Goal: Communication & Community: Answer question/provide support

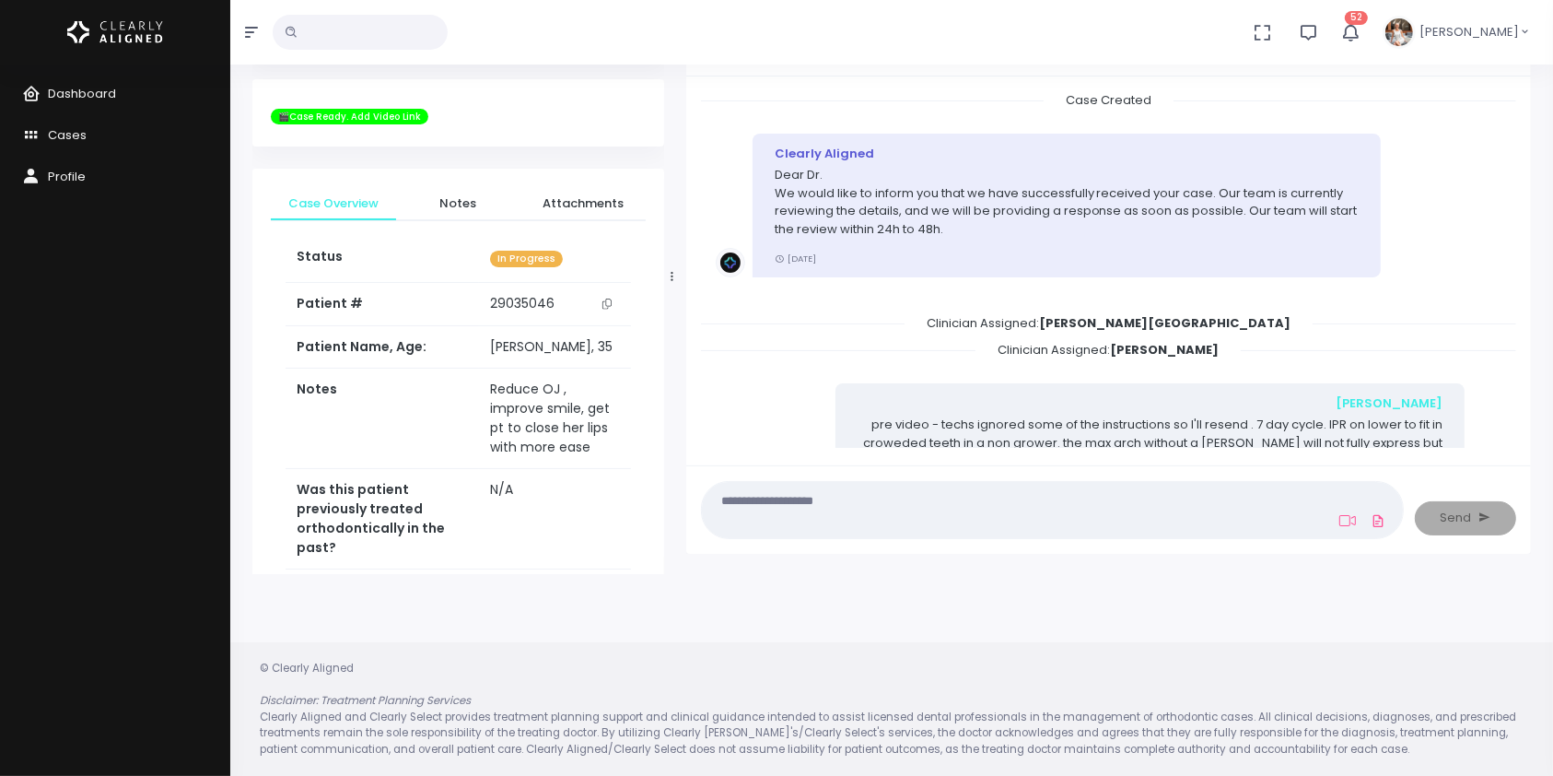
scroll to position [126, 0]
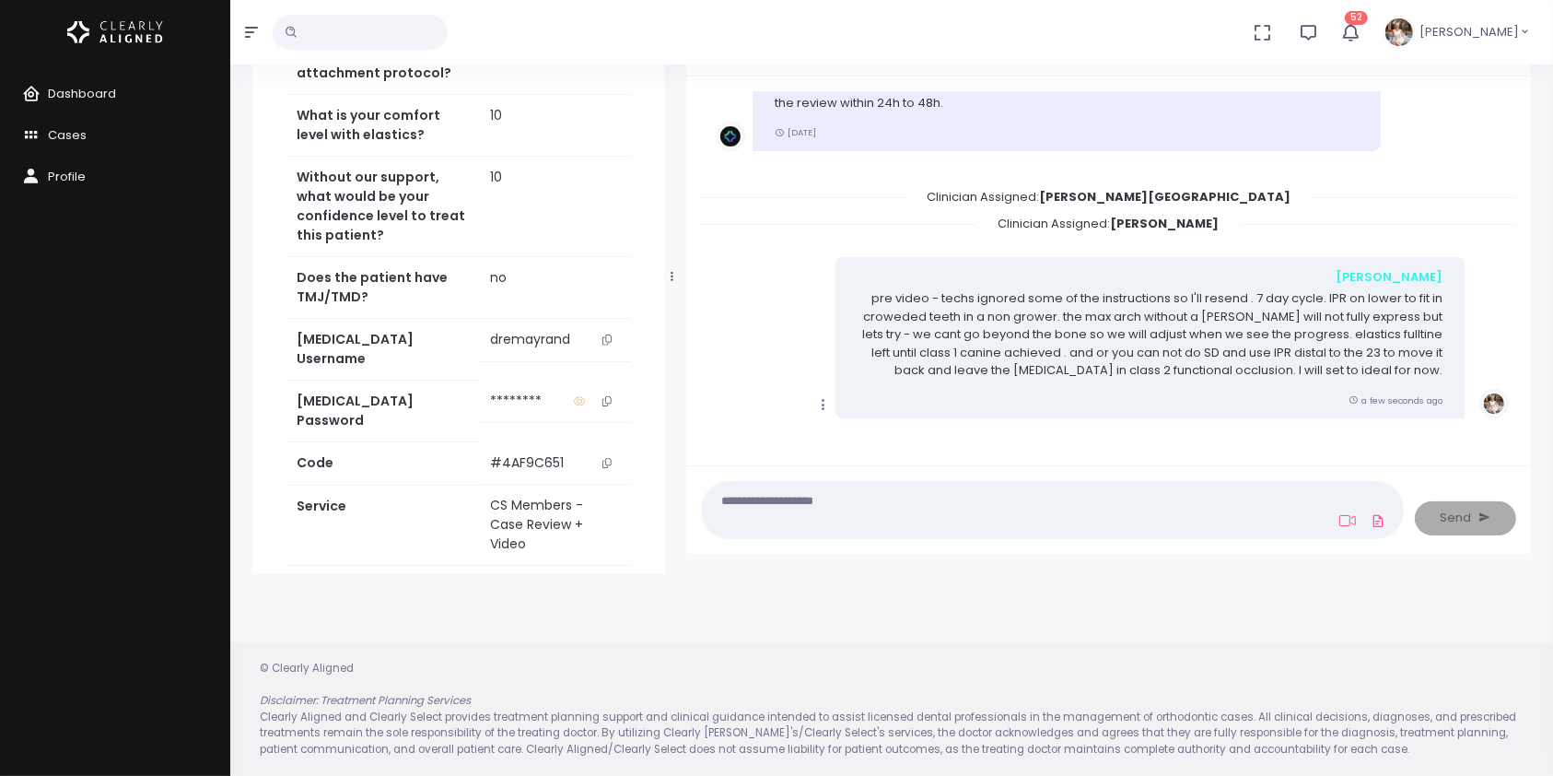
click at [1361, 33] on icon "button" at bounding box center [1350, 32] width 22 height 22
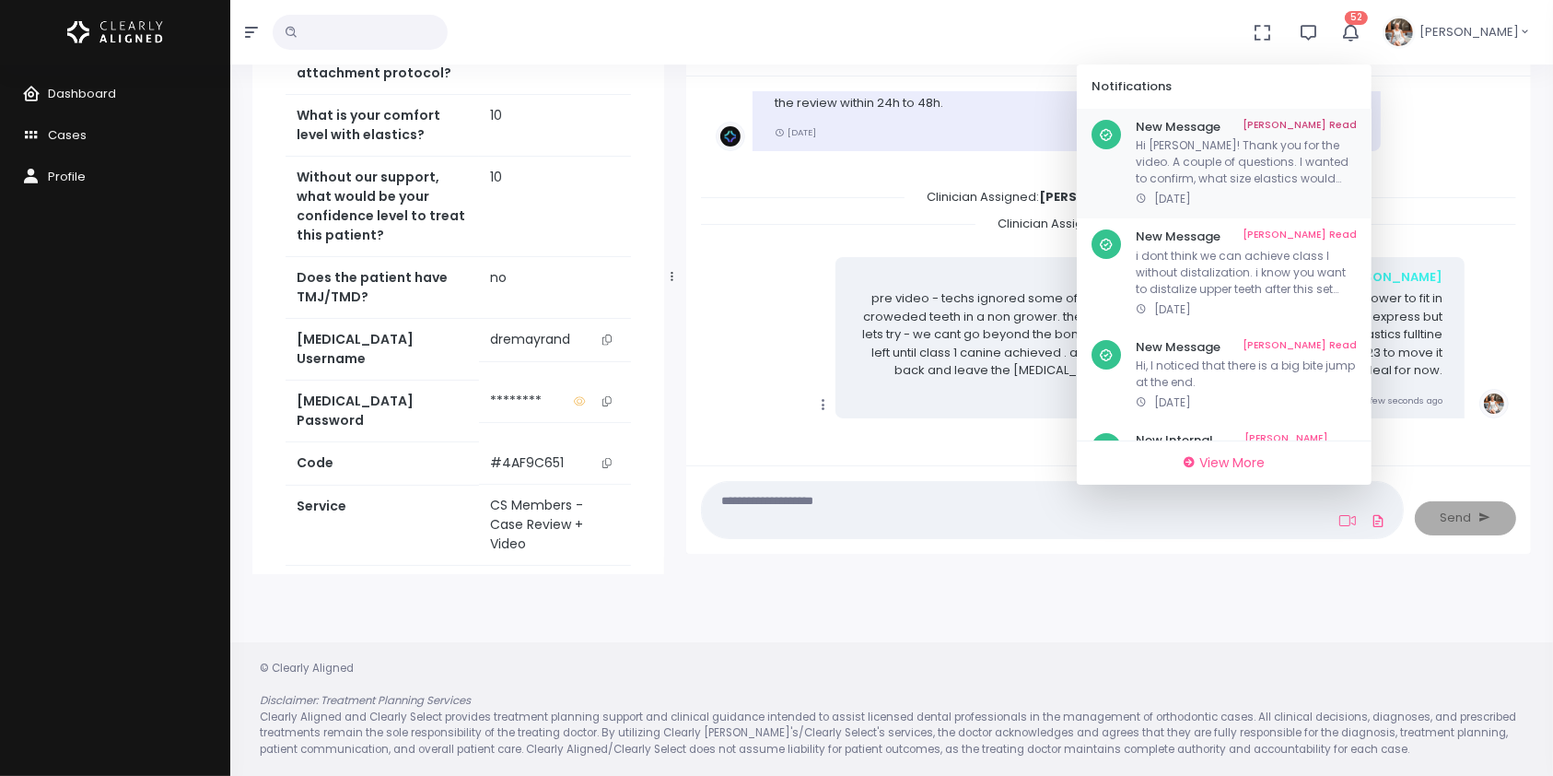
click at [1346, 123] on link "[PERSON_NAME] Read" at bounding box center [1300, 127] width 114 height 15
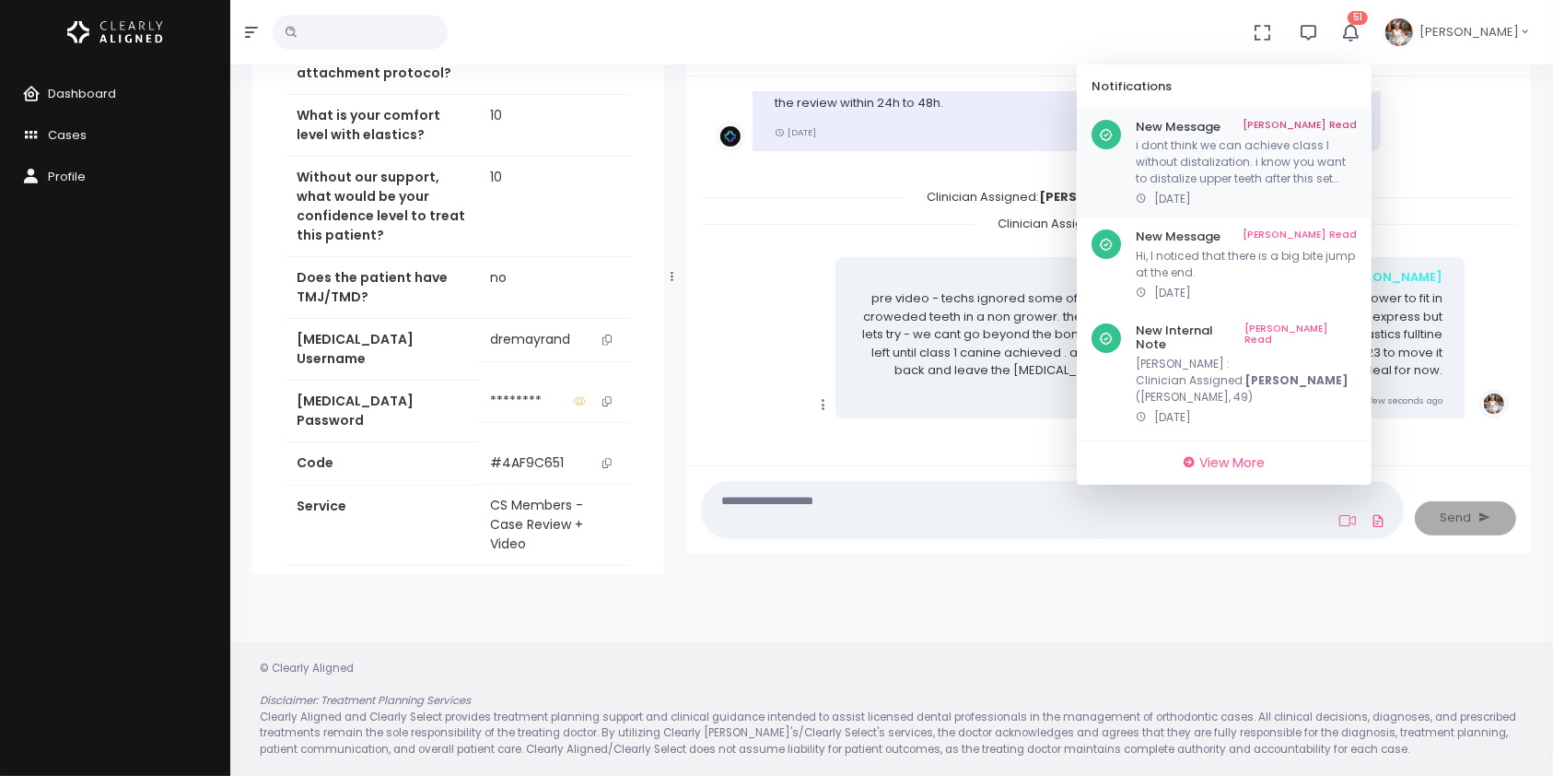
click at [1357, 121] on link "[PERSON_NAME] Read" at bounding box center [1300, 127] width 114 height 15
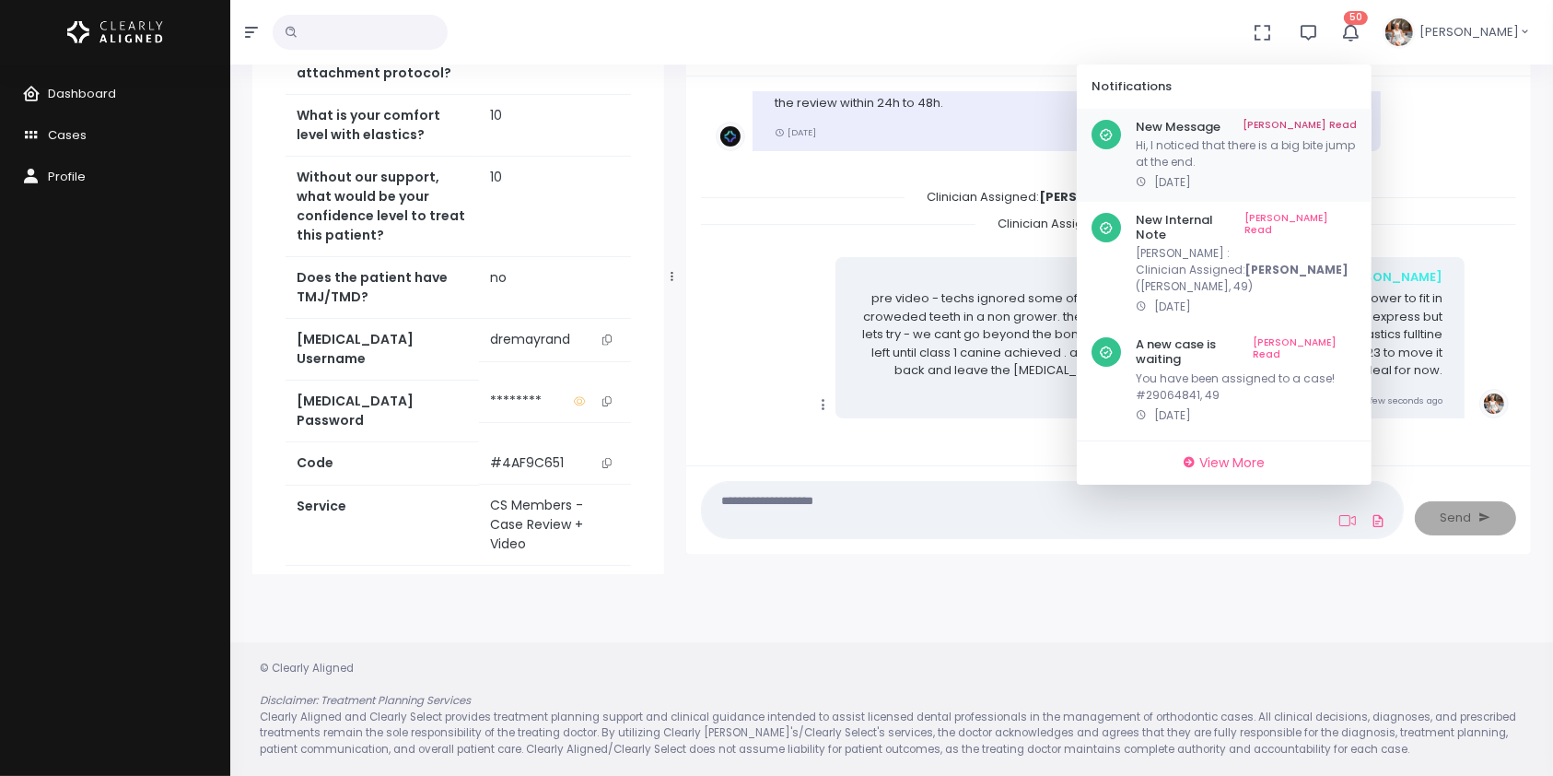
click at [1353, 122] on link "[PERSON_NAME] Read" at bounding box center [1300, 127] width 114 height 15
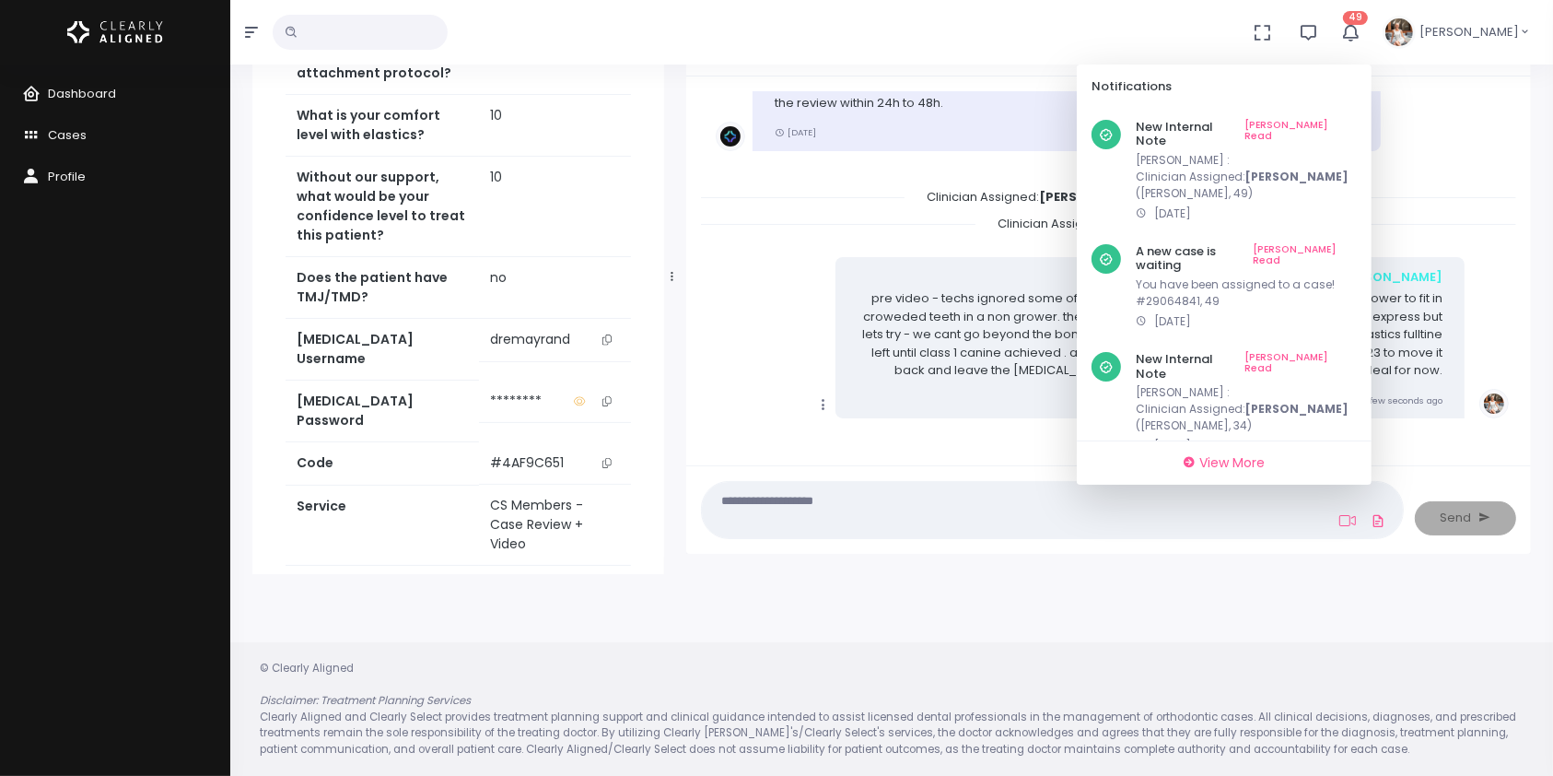
click at [1354, 123] on link "[PERSON_NAME] Read" at bounding box center [1301, 134] width 112 height 29
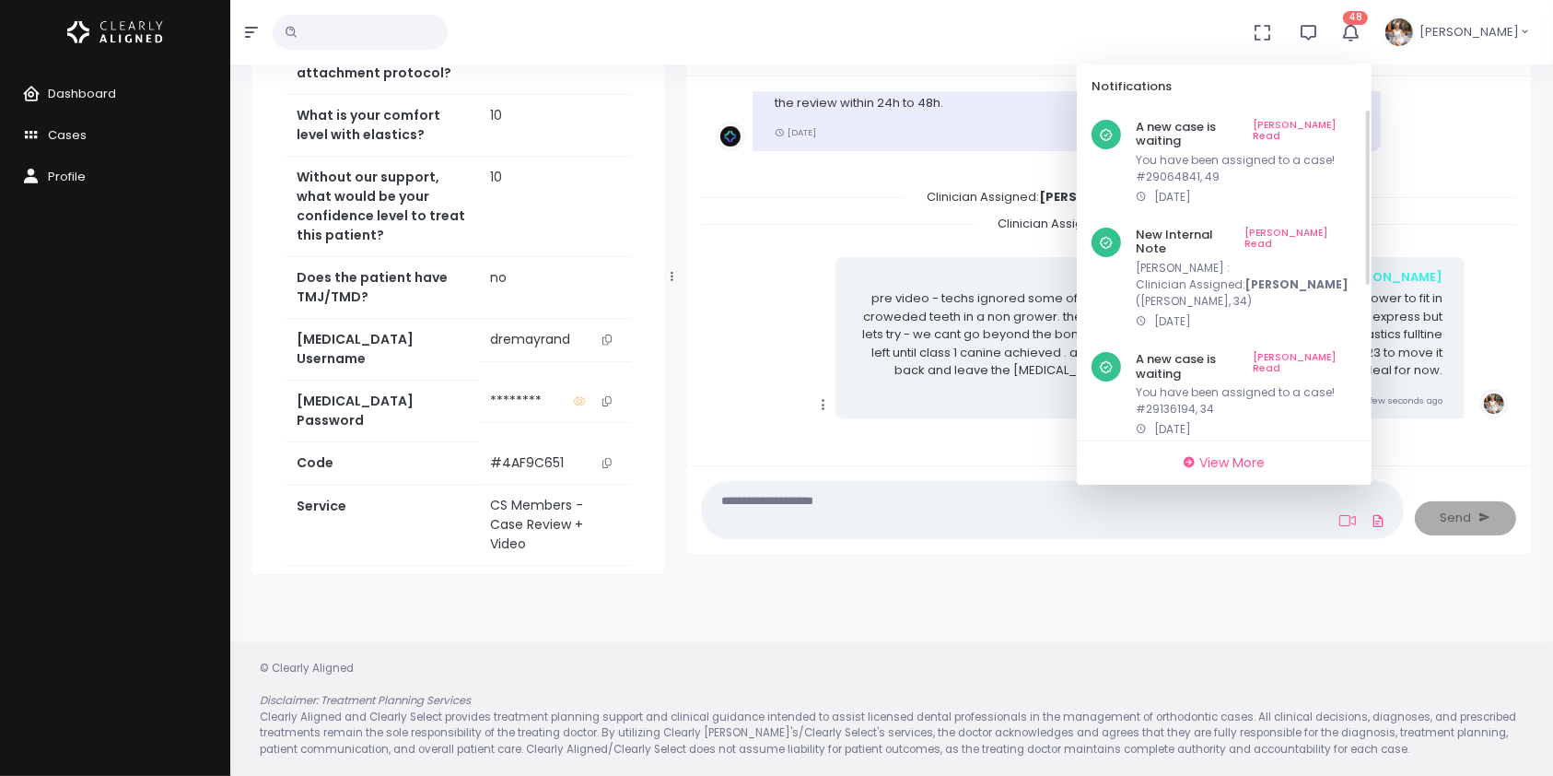
click at [1354, 123] on link "[PERSON_NAME] Read" at bounding box center [1305, 134] width 104 height 29
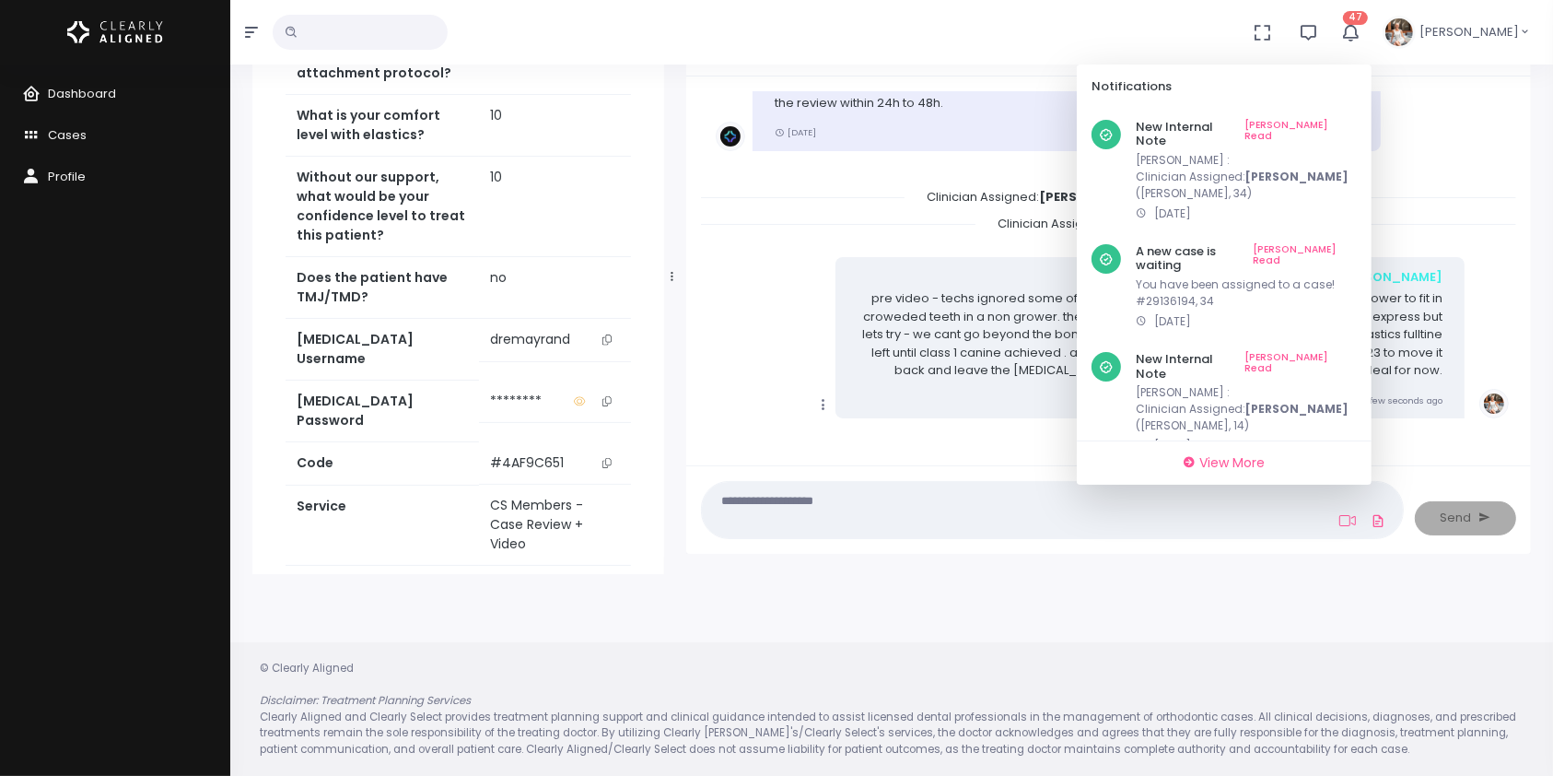
click at [1354, 123] on link "[PERSON_NAME] Read" at bounding box center [1301, 134] width 112 height 29
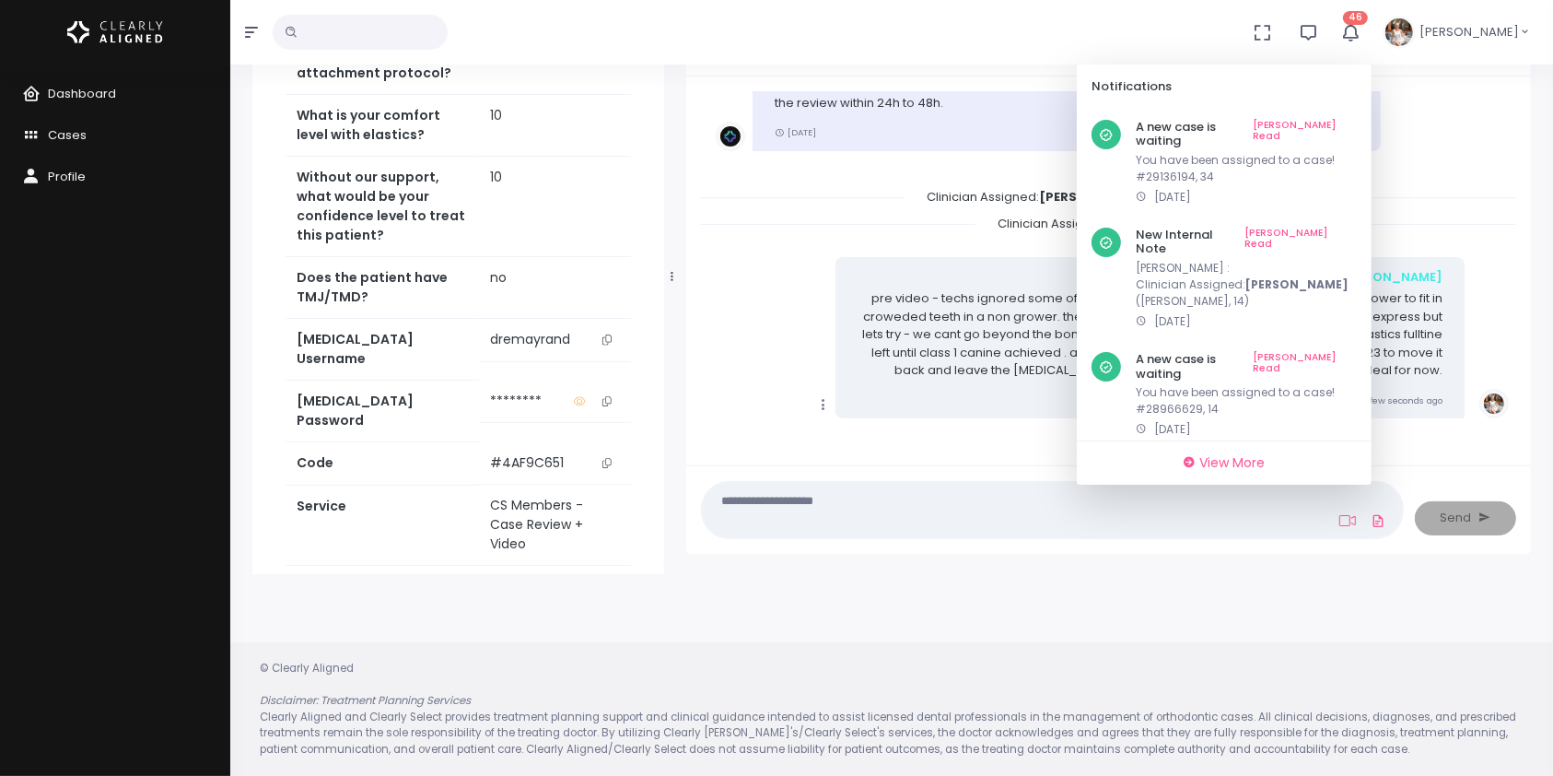
click at [1354, 123] on link "[PERSON_NAME] Read" at bounding box center [1305, 134] width 104 height 29
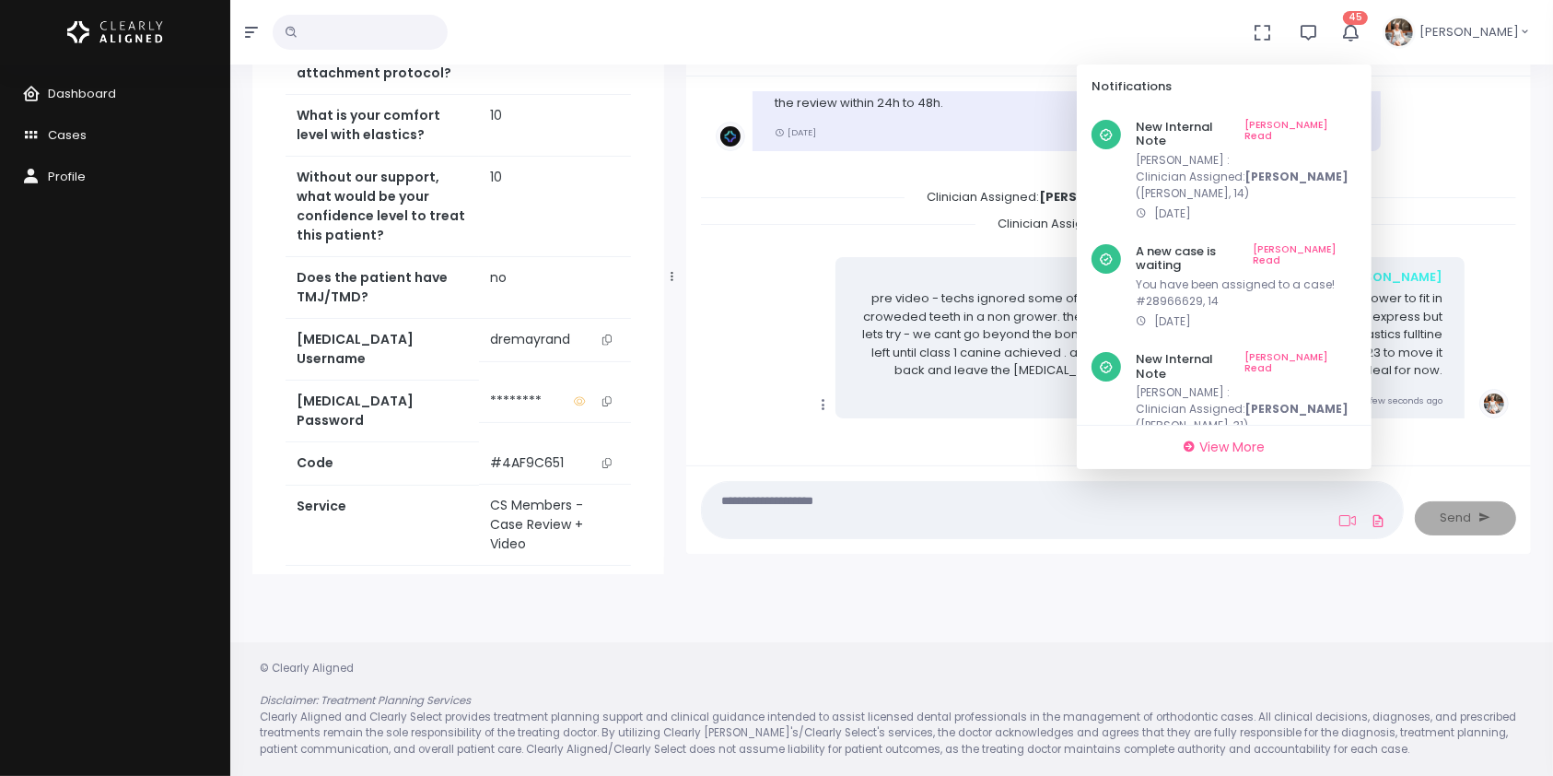
click at [1368, 15] on span "45" at bounding box center [1355, 18] width 25 height 14
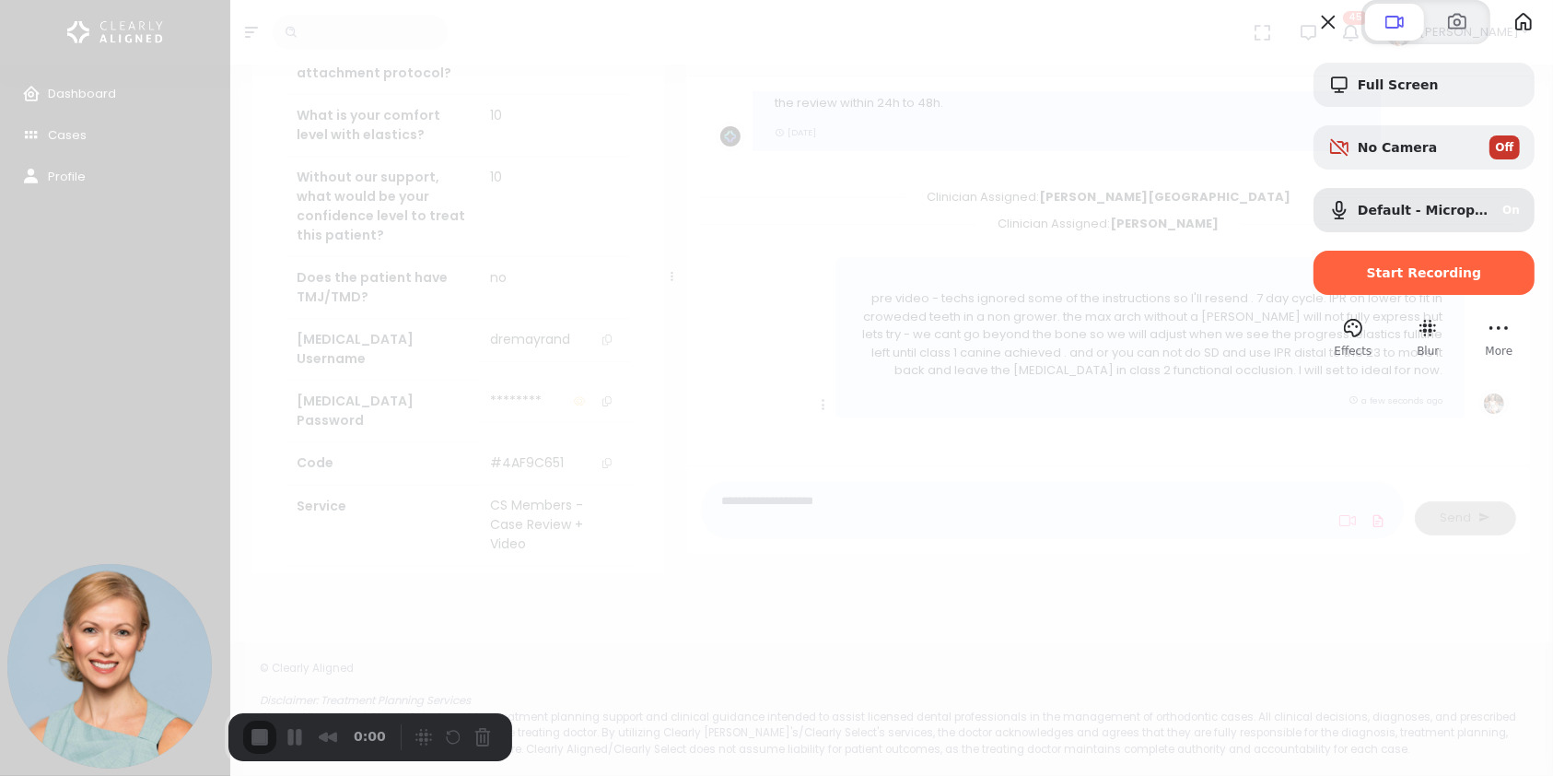
click at [1486, 359] on span "More" at bounding box center [1500, 351] width 28 height 17
click at [1484, 343] on button "More" at bounding box center [1498, 327] width 29 height 29
click at [1350, 325] on span at bounding box center [1361, 330] width 22 height 22
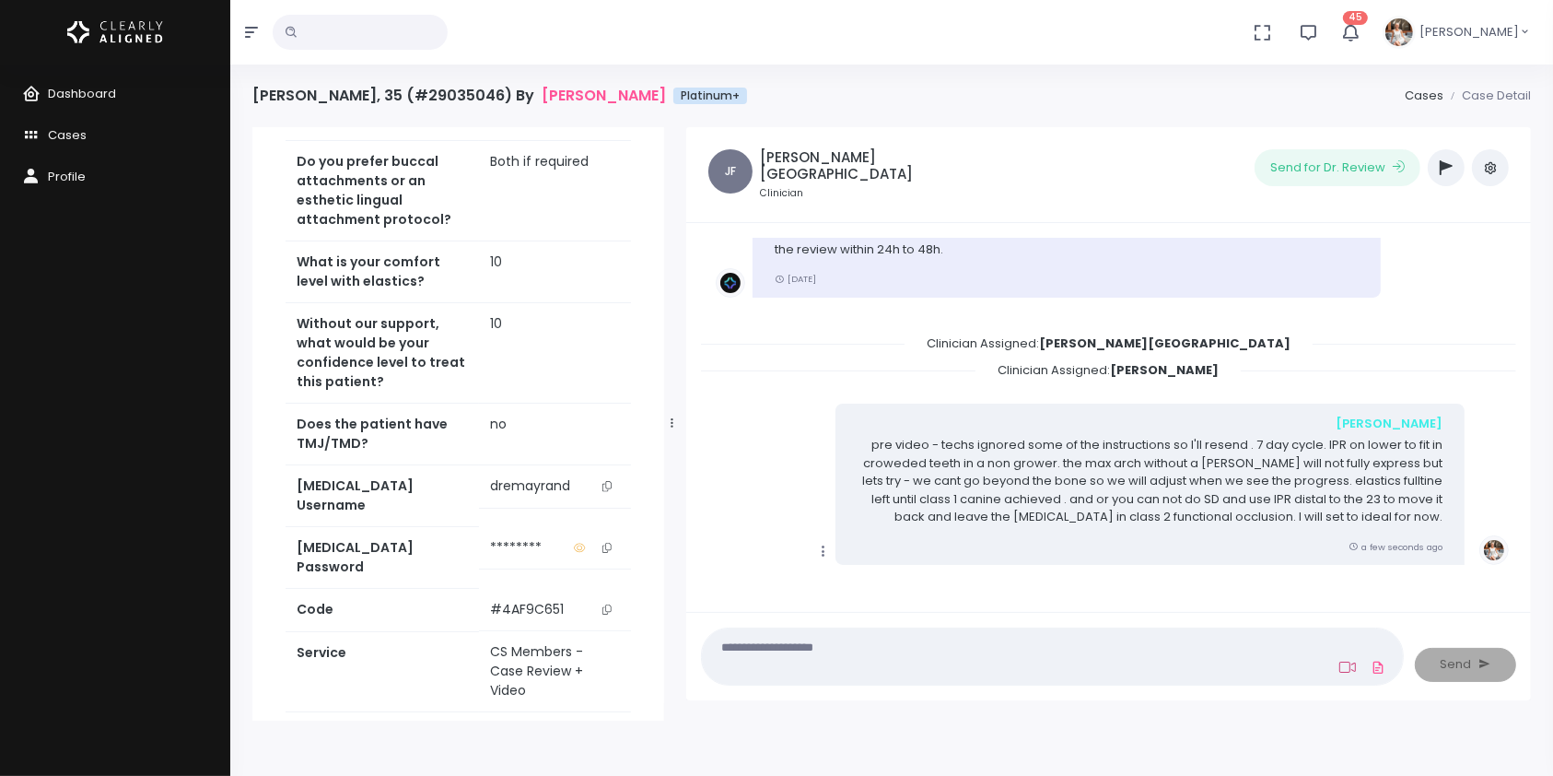
click at [1351, 672] on icon at bounding box center [1347, 667] width 17 height 15
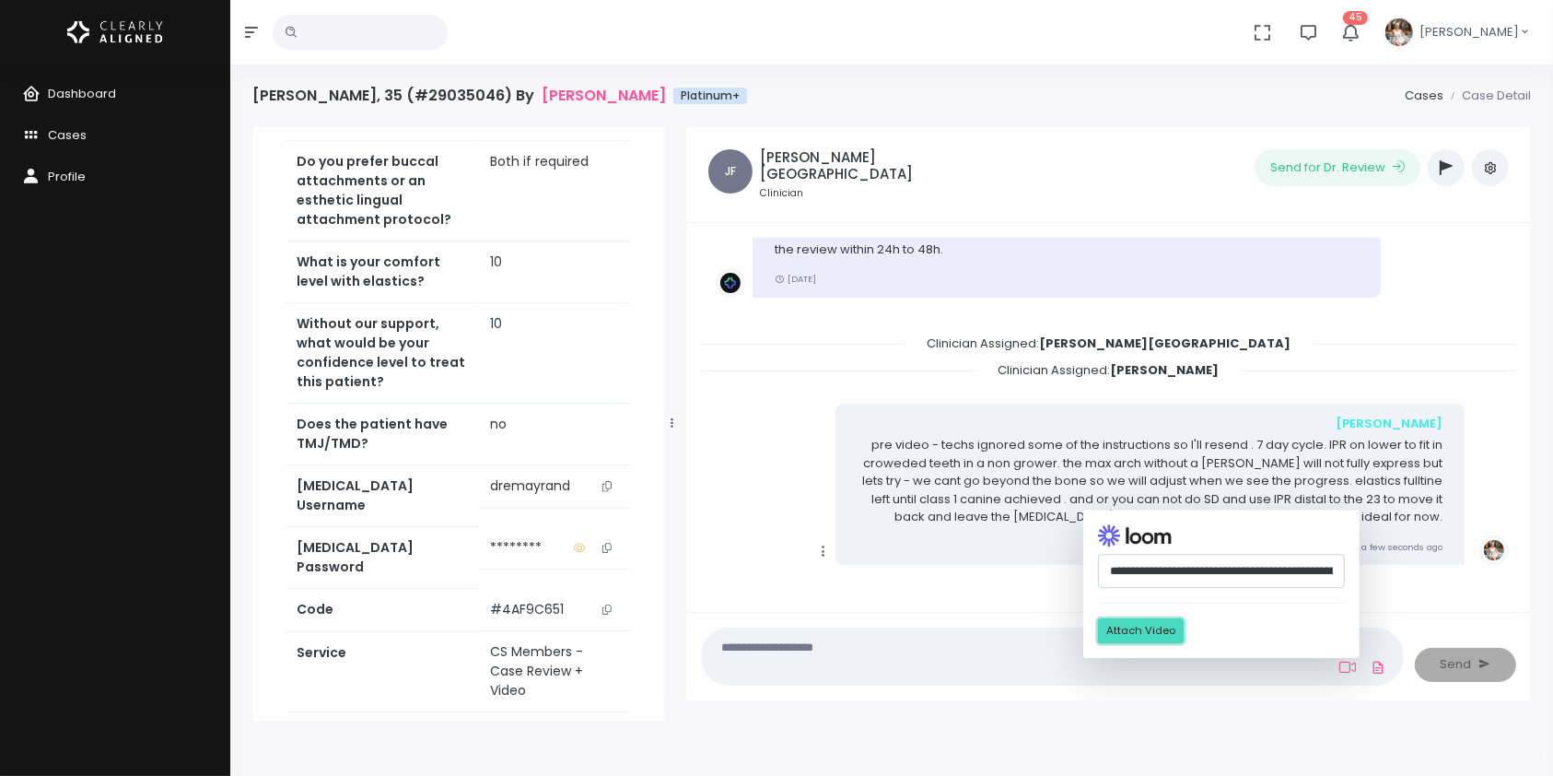
click at [1151, 635] on button "Attach Video" at bounding box center [1141, 630] width 86 height 25
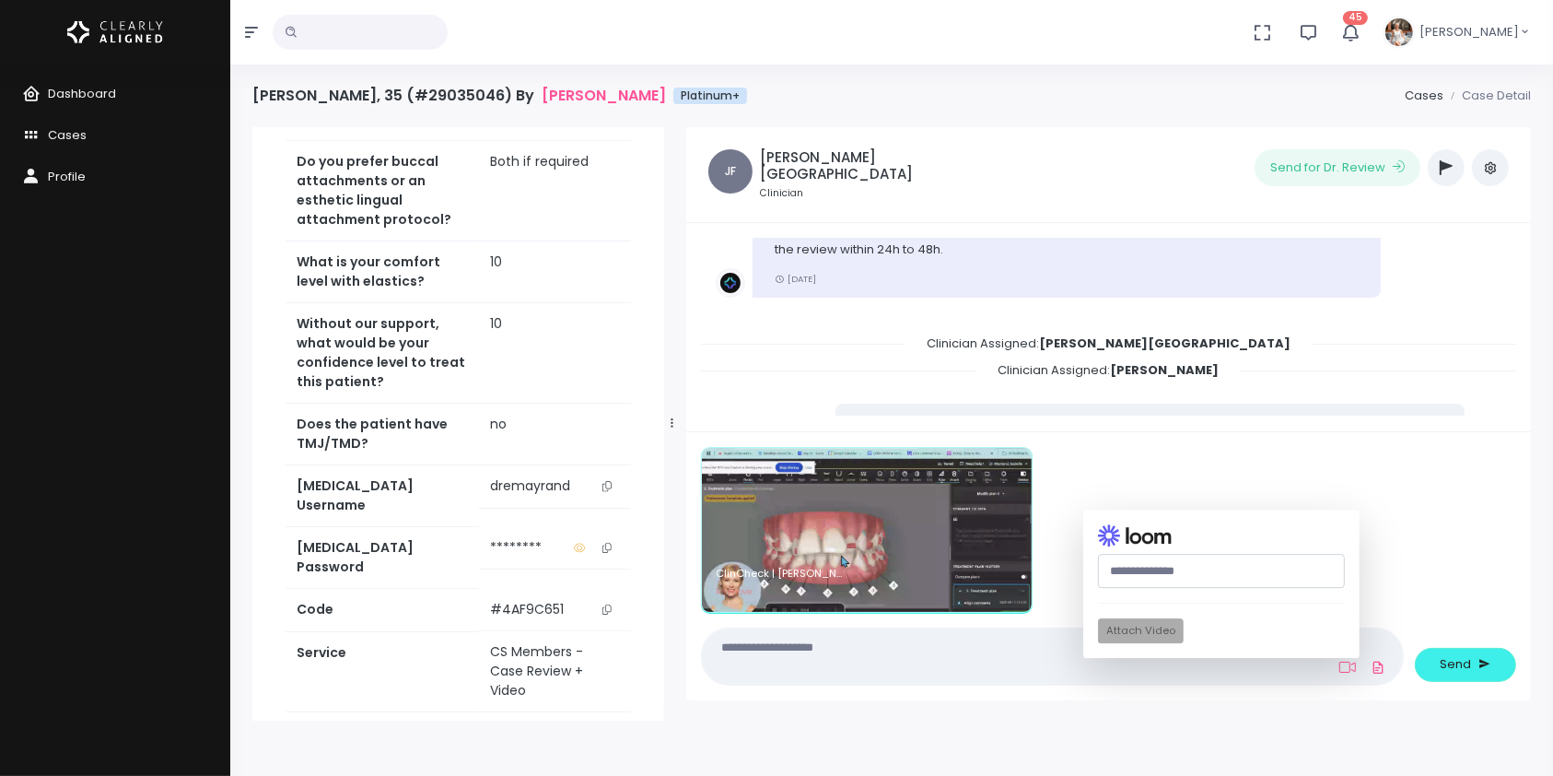
click at [851, 648] on textarea at bounding box center [1016, 656] width 607 height 41
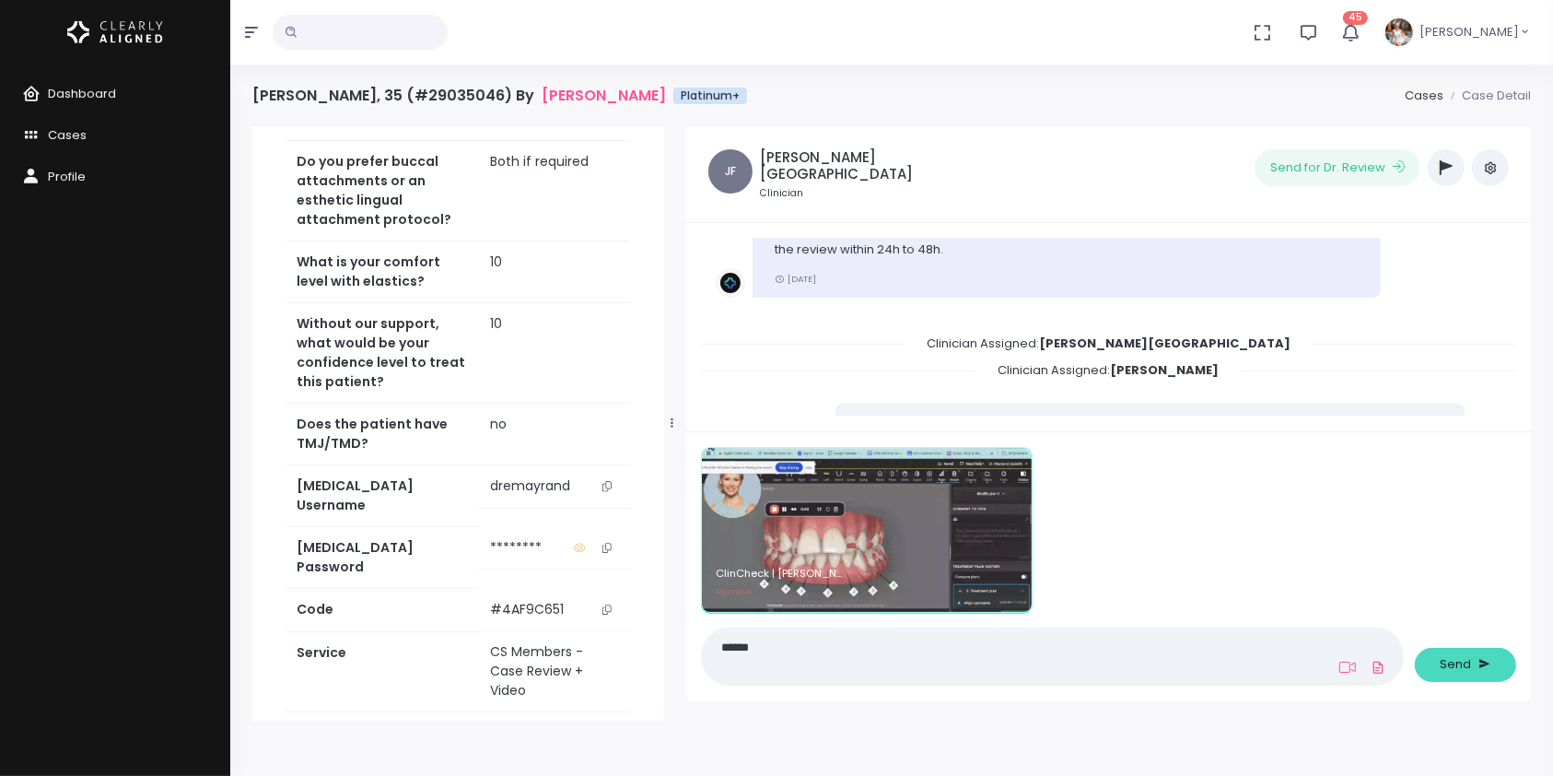
type textarea "*****"
click at [1463, 660] on span "Send" at bounding box center [1456, 664] width 31 height 18
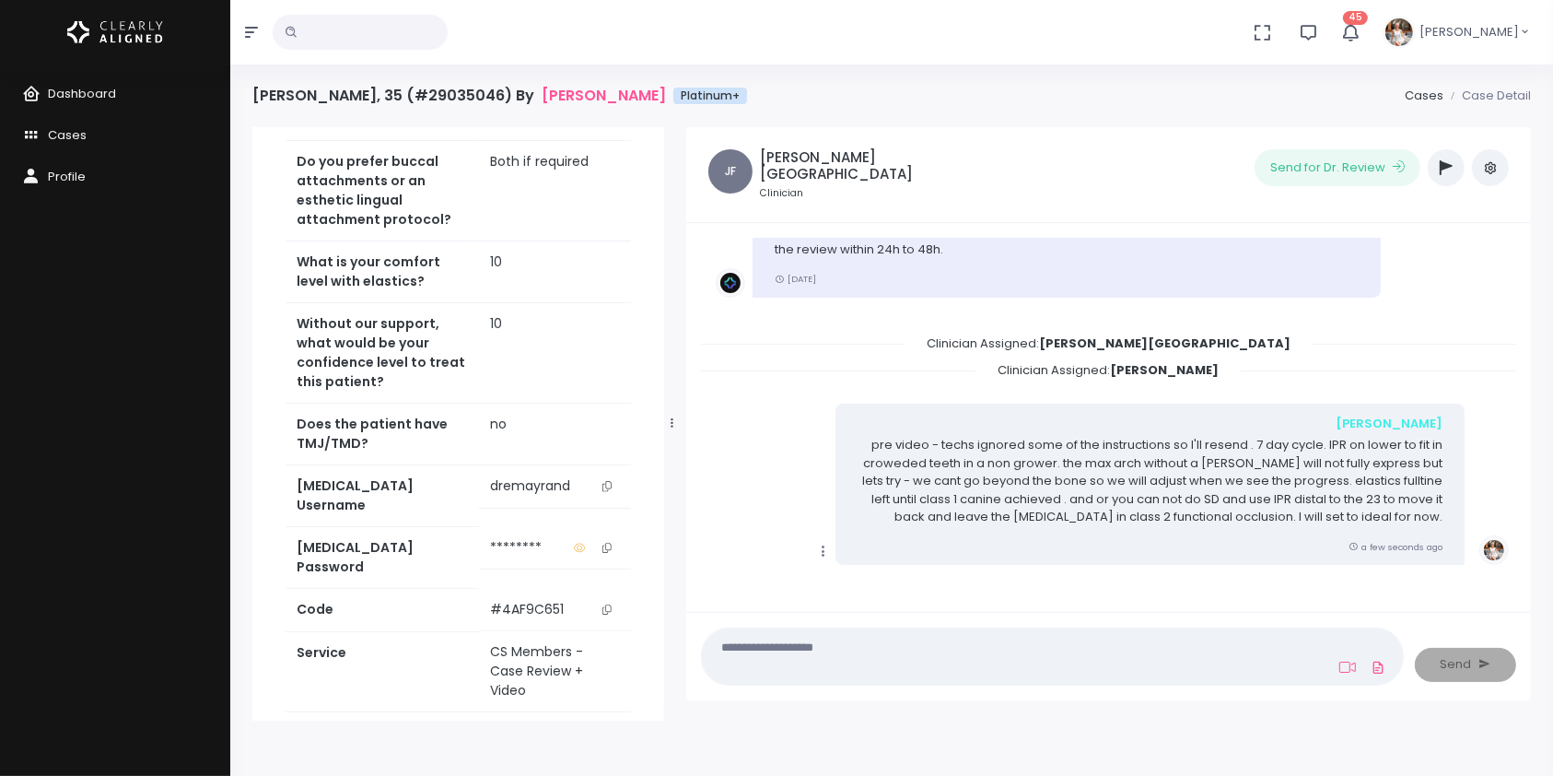
scroll to position [462, 0]
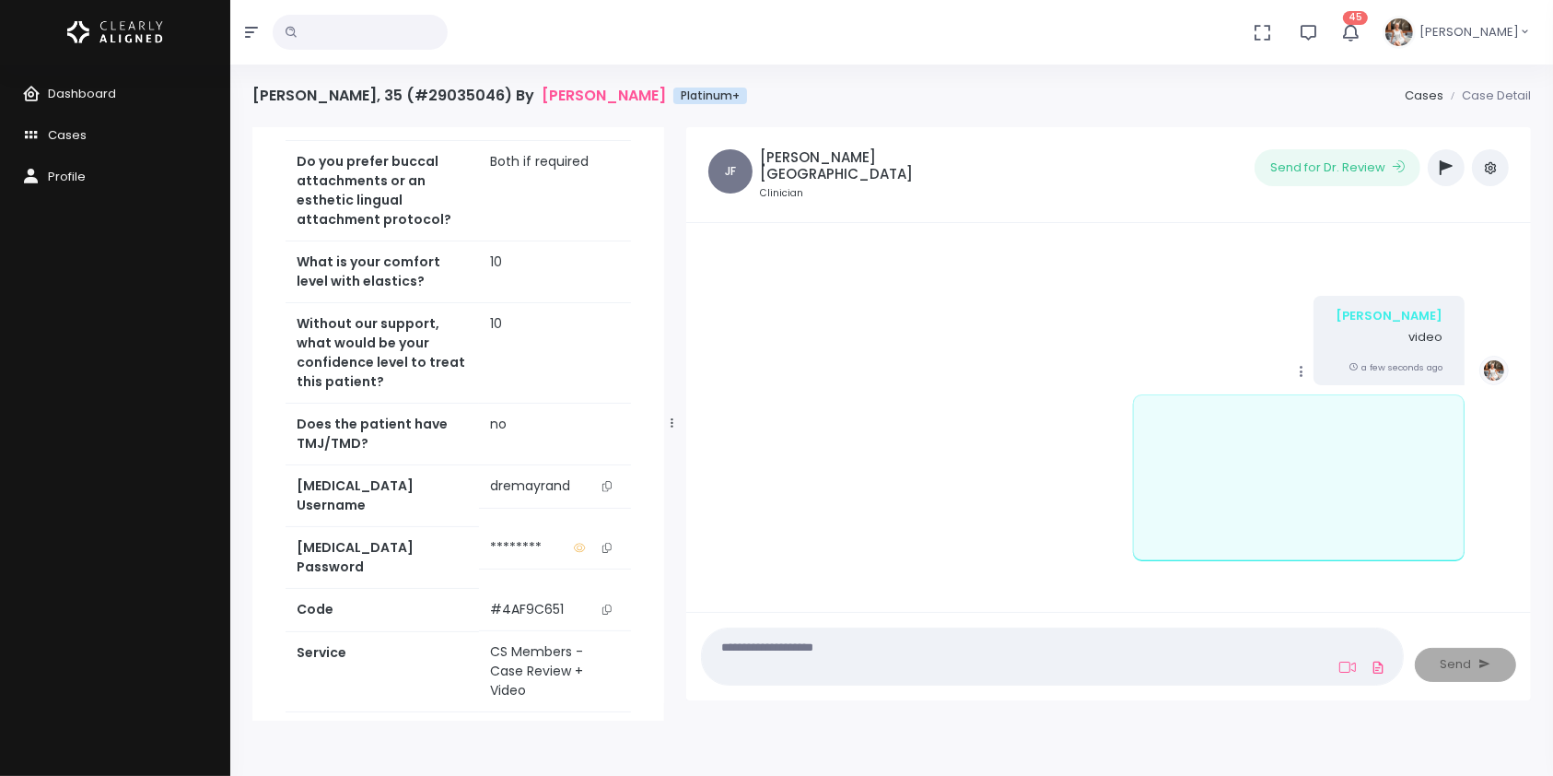
click at [1308, 363] on icon "scrollable content" at bounding box center [1301, 371] width 17 height 17
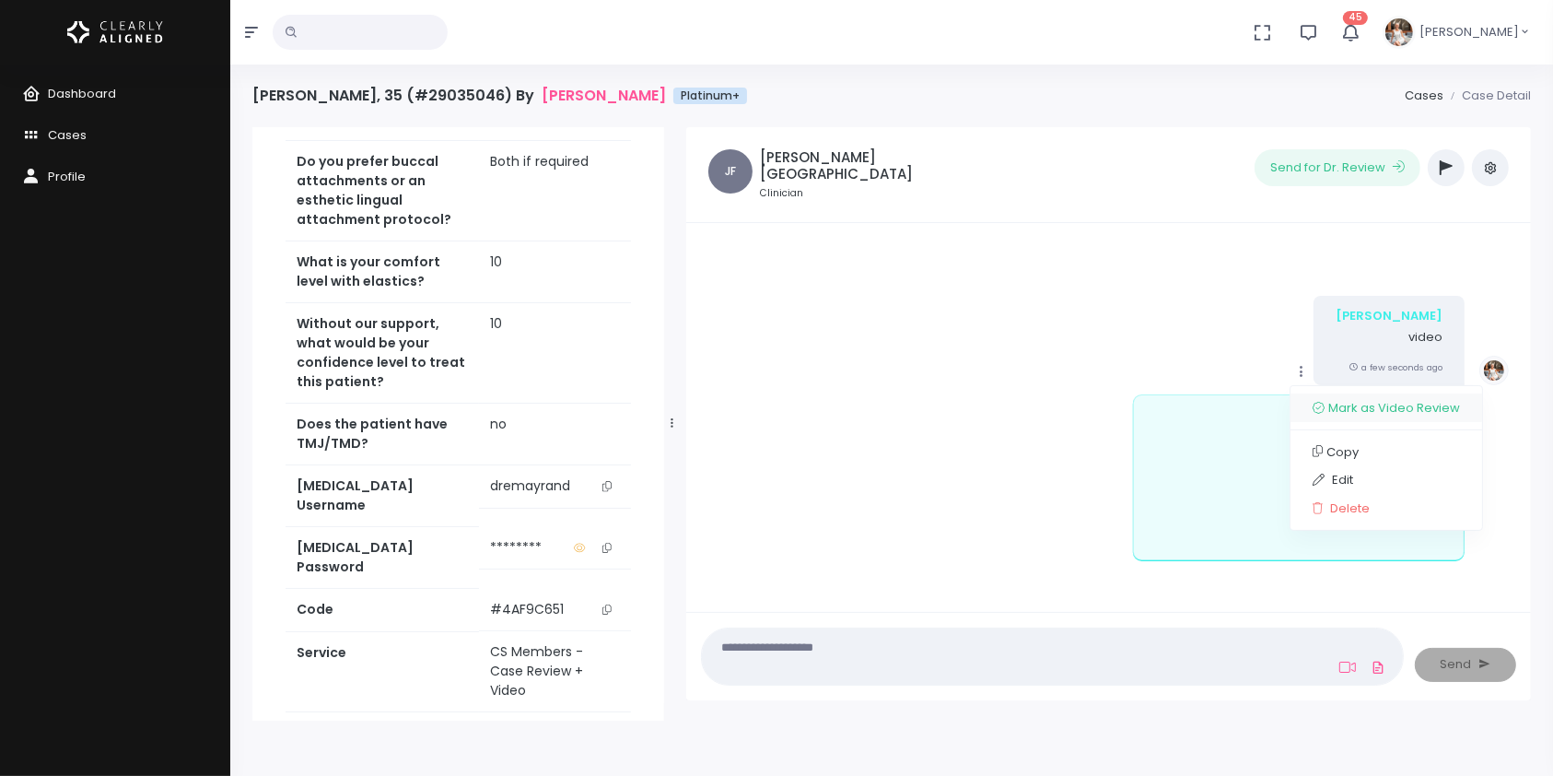
click at [1333, 393] on link "Mark as Video Review" at bounding box center [1387, 407] width 192 height 29
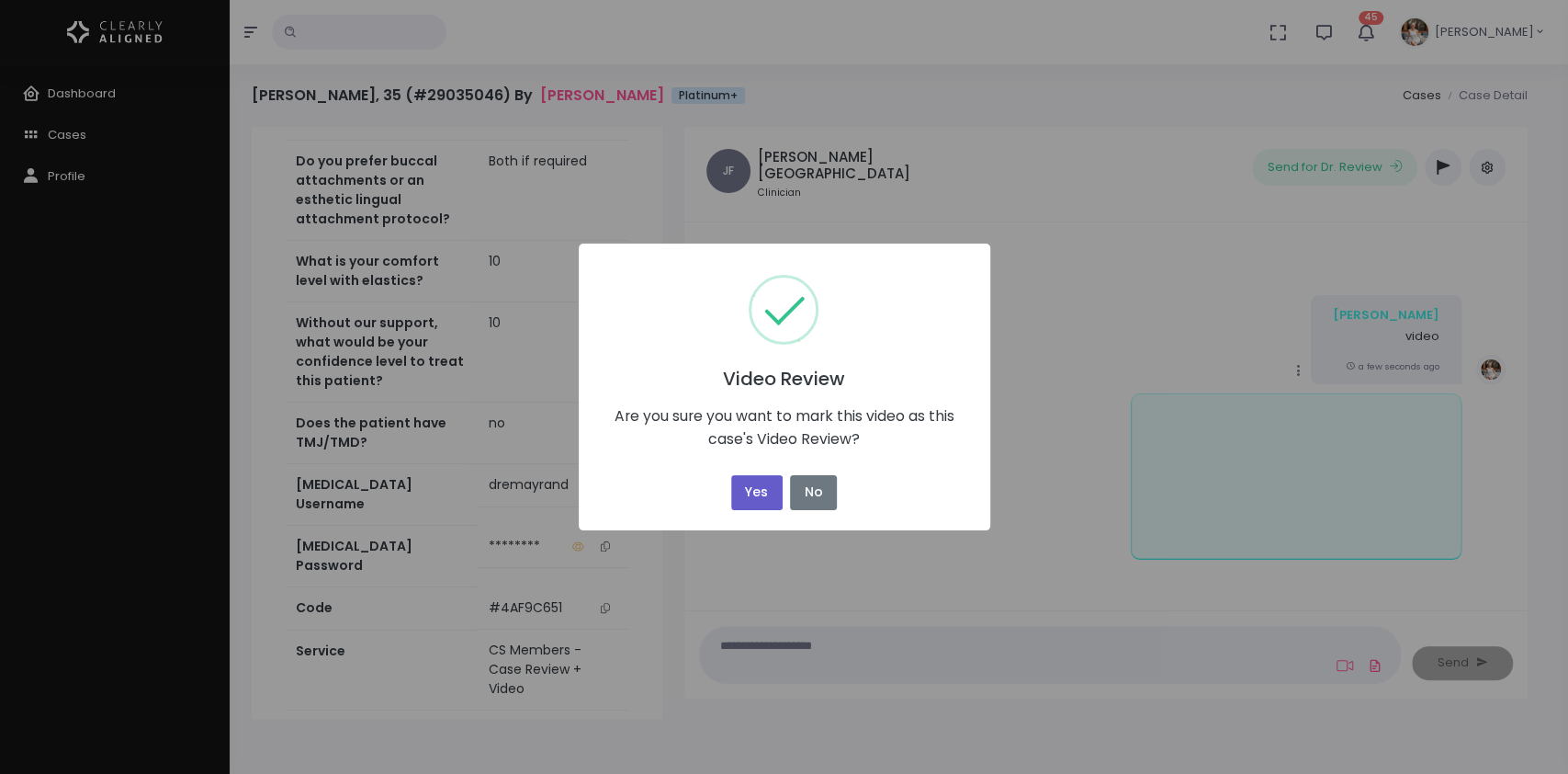
click at [757, 489] on button "Yes" at bounding box center [757, 493] width 52 height 36
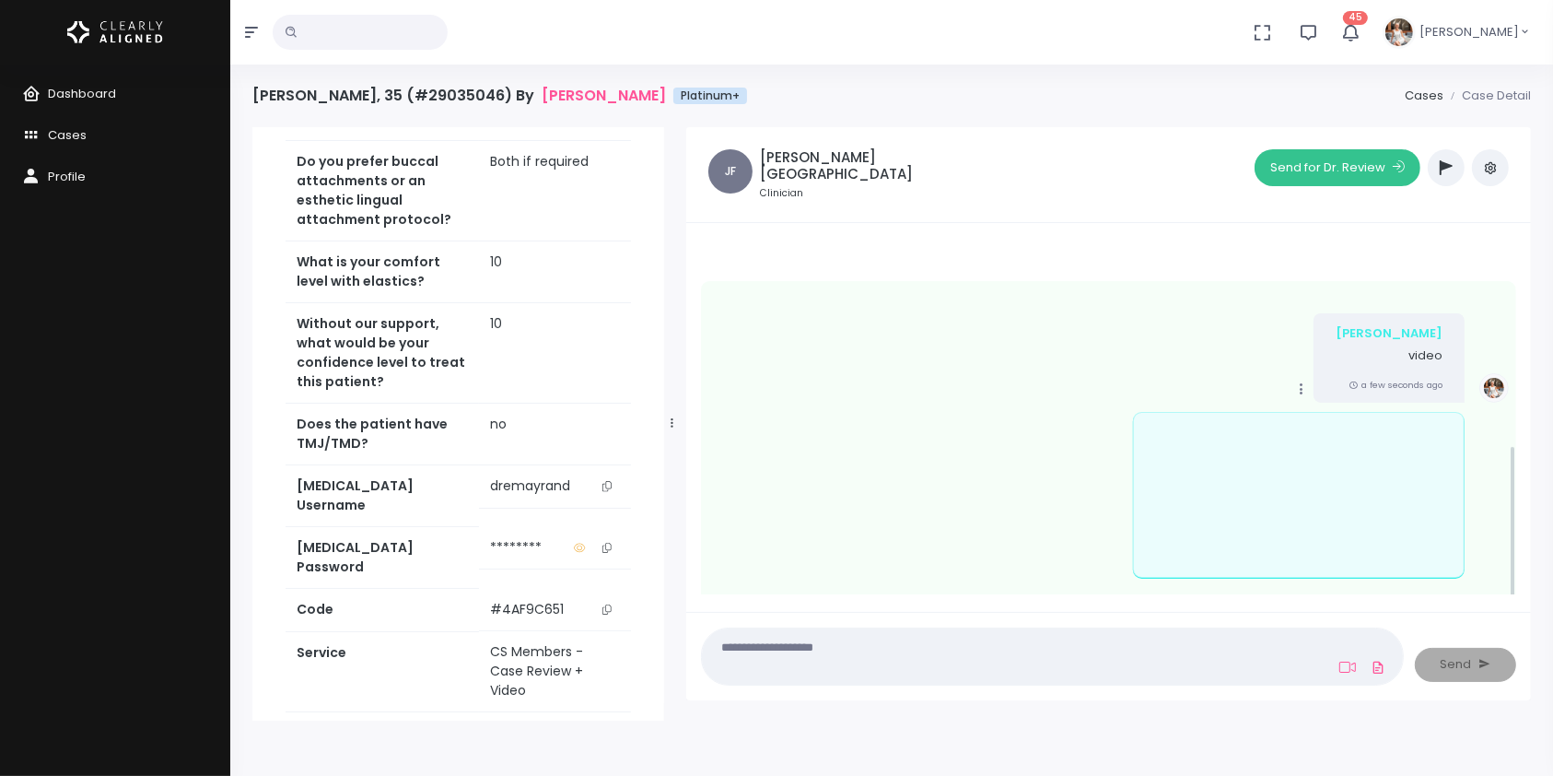
scroll to position [479, 0]
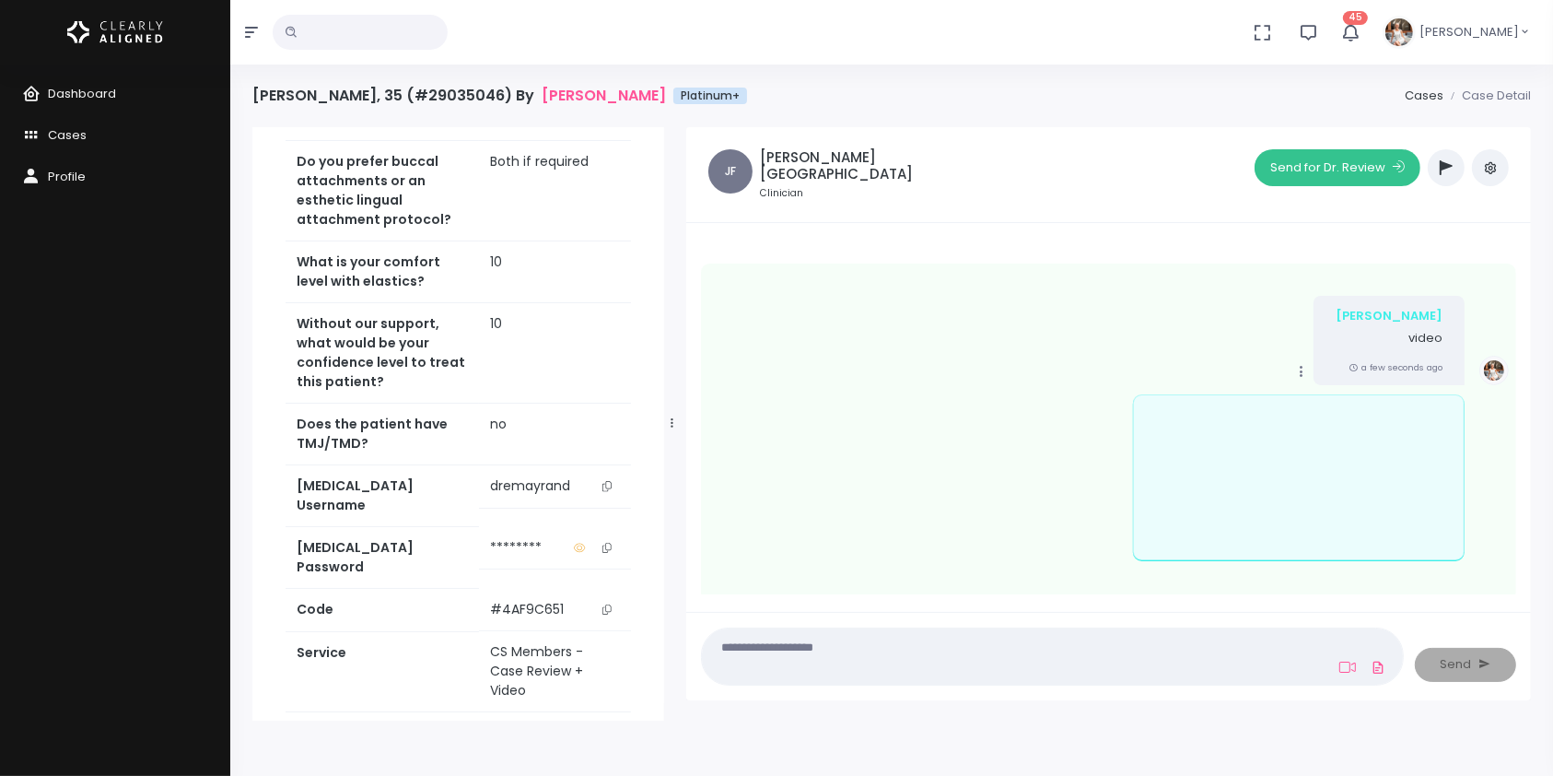
click at [1333, 162] on button "Send for Dr. Review" at bounding box center [1338, 167] width 166 height 37
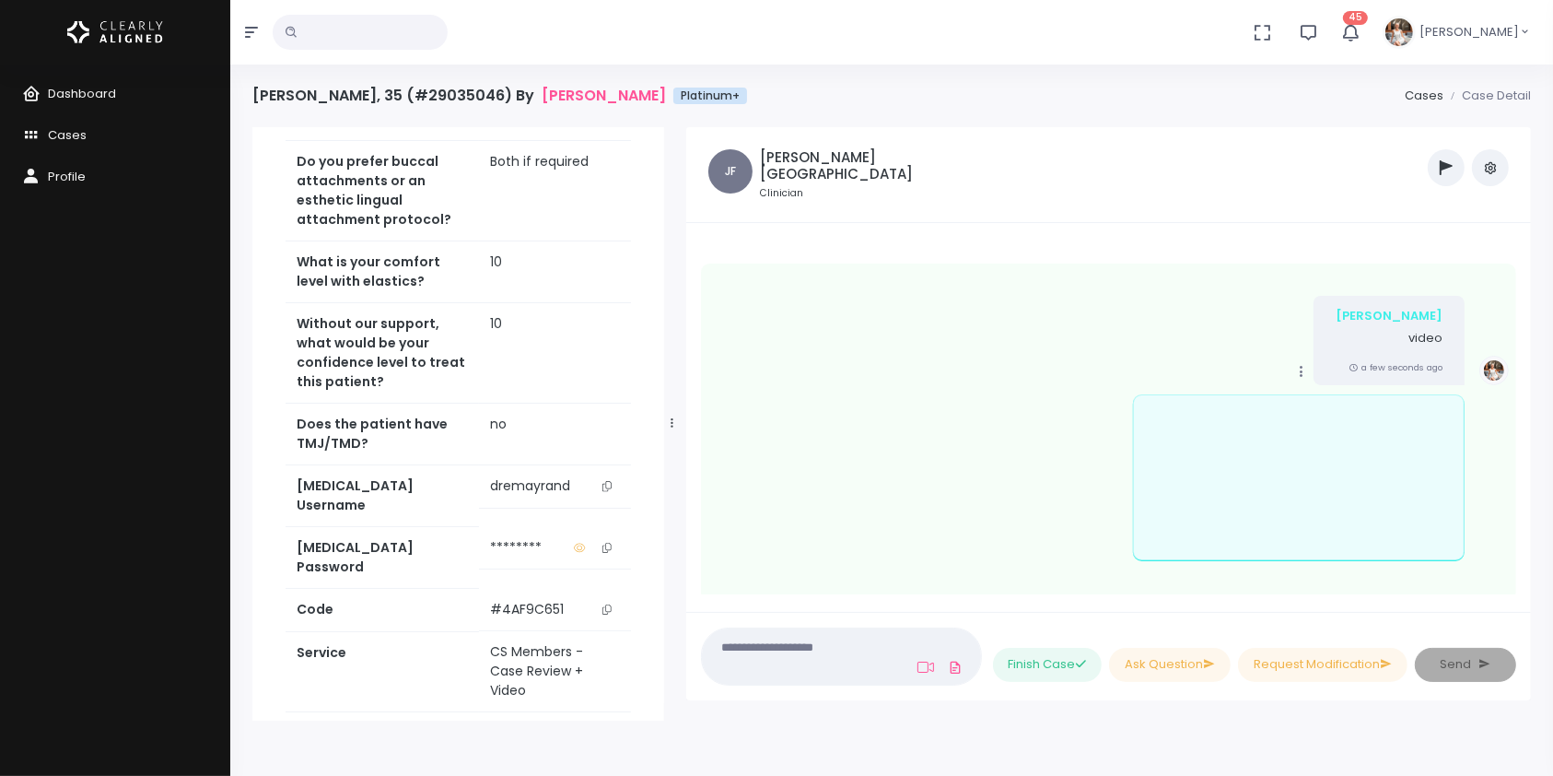
scroll to position [829, 0]
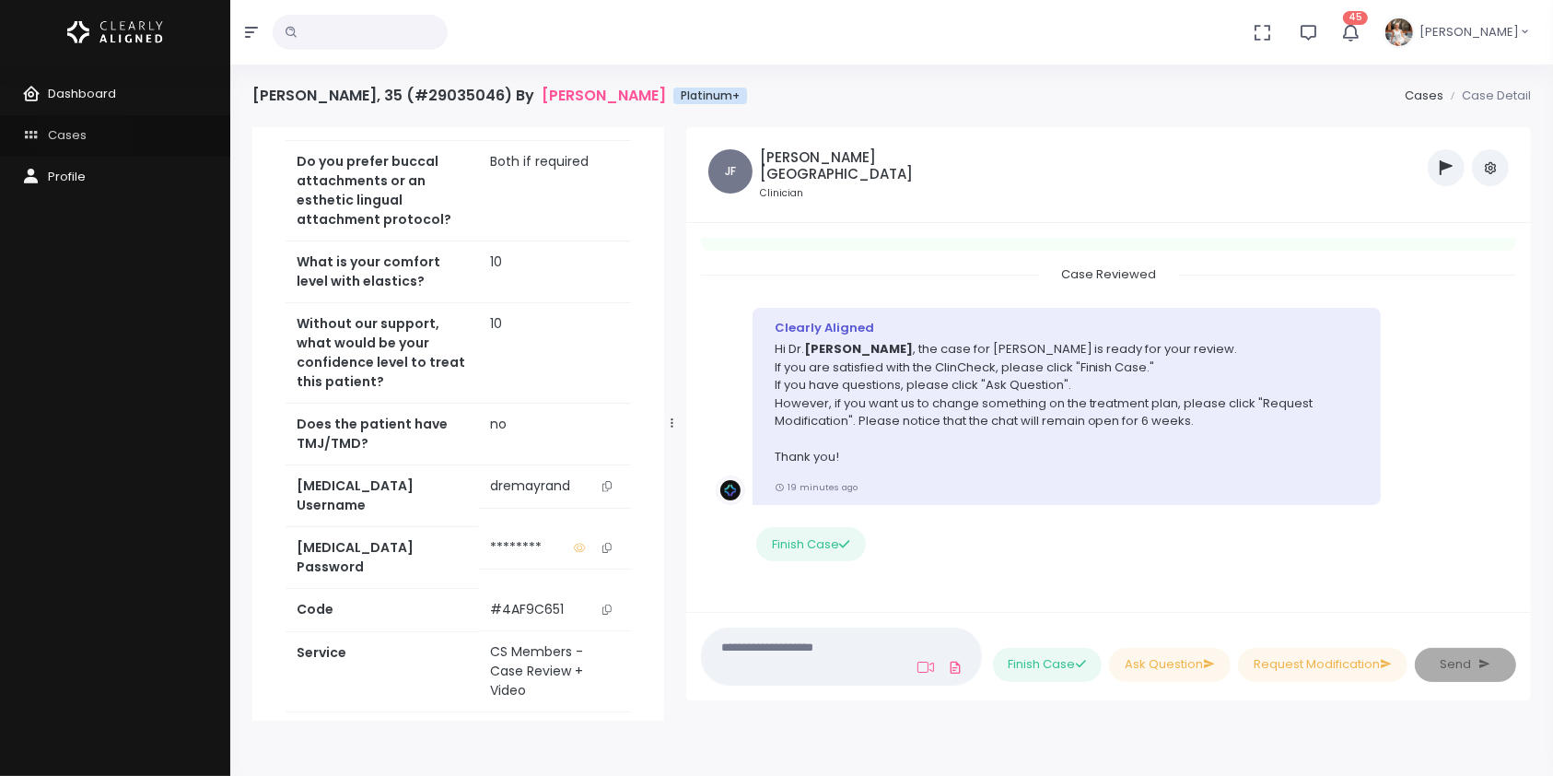
click at [83, 136] on span "Cases" at bounding box center [67, 135] width 39 height 18
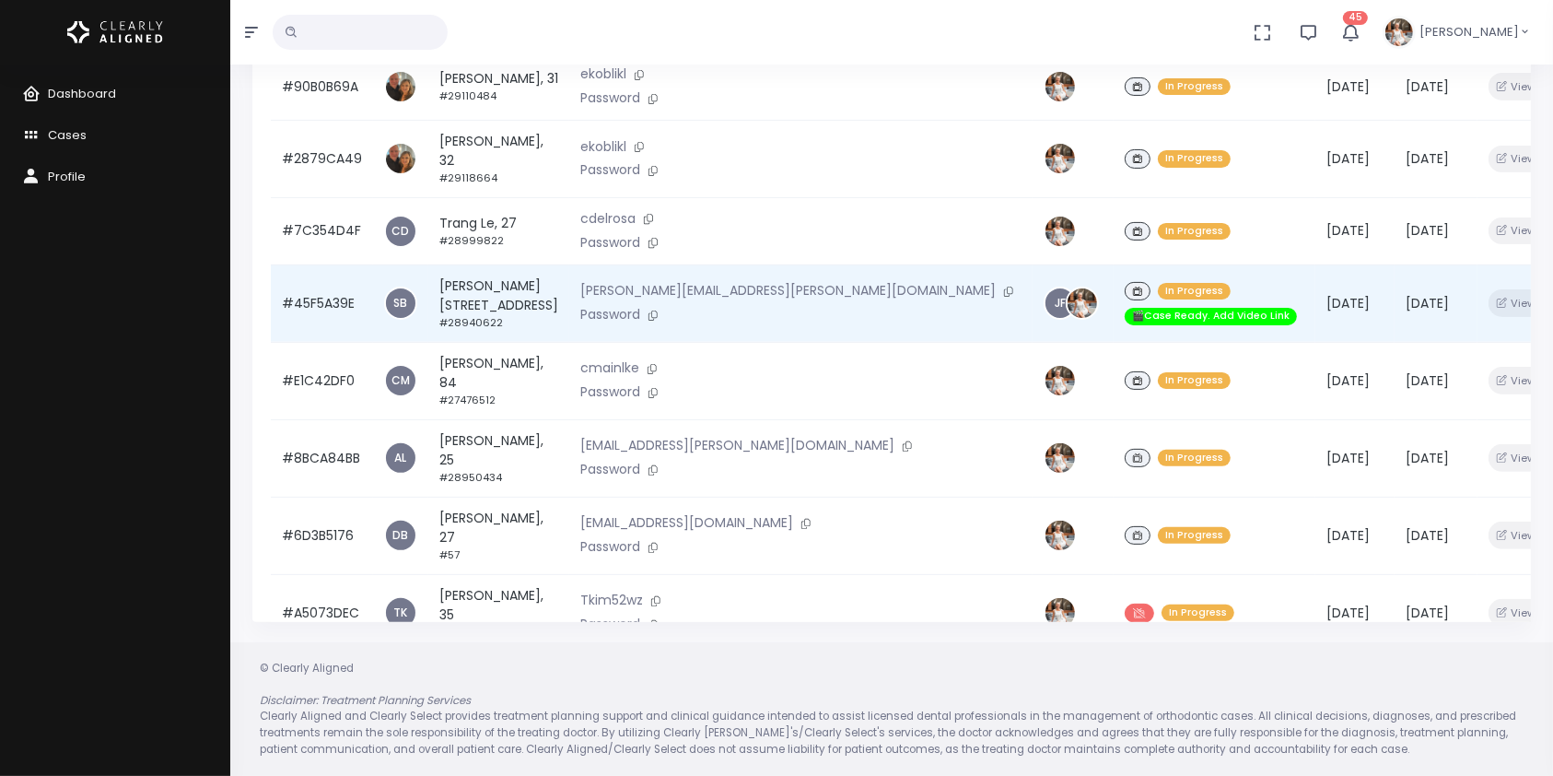
scroll to position [280, 0]
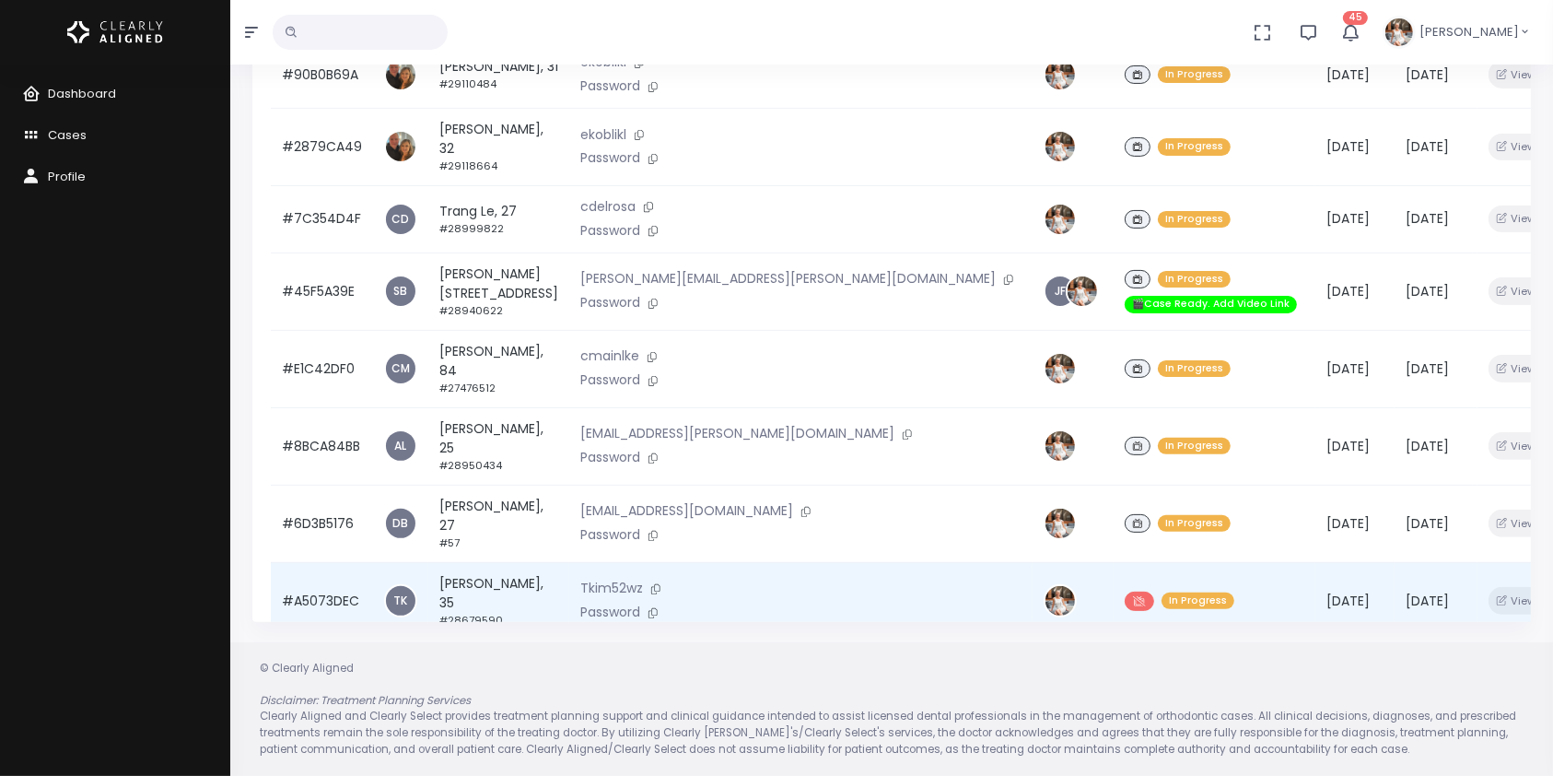
click at [302, 562] on td "#A5073DEC" at bounding box center [322, 600] width 102 height 77
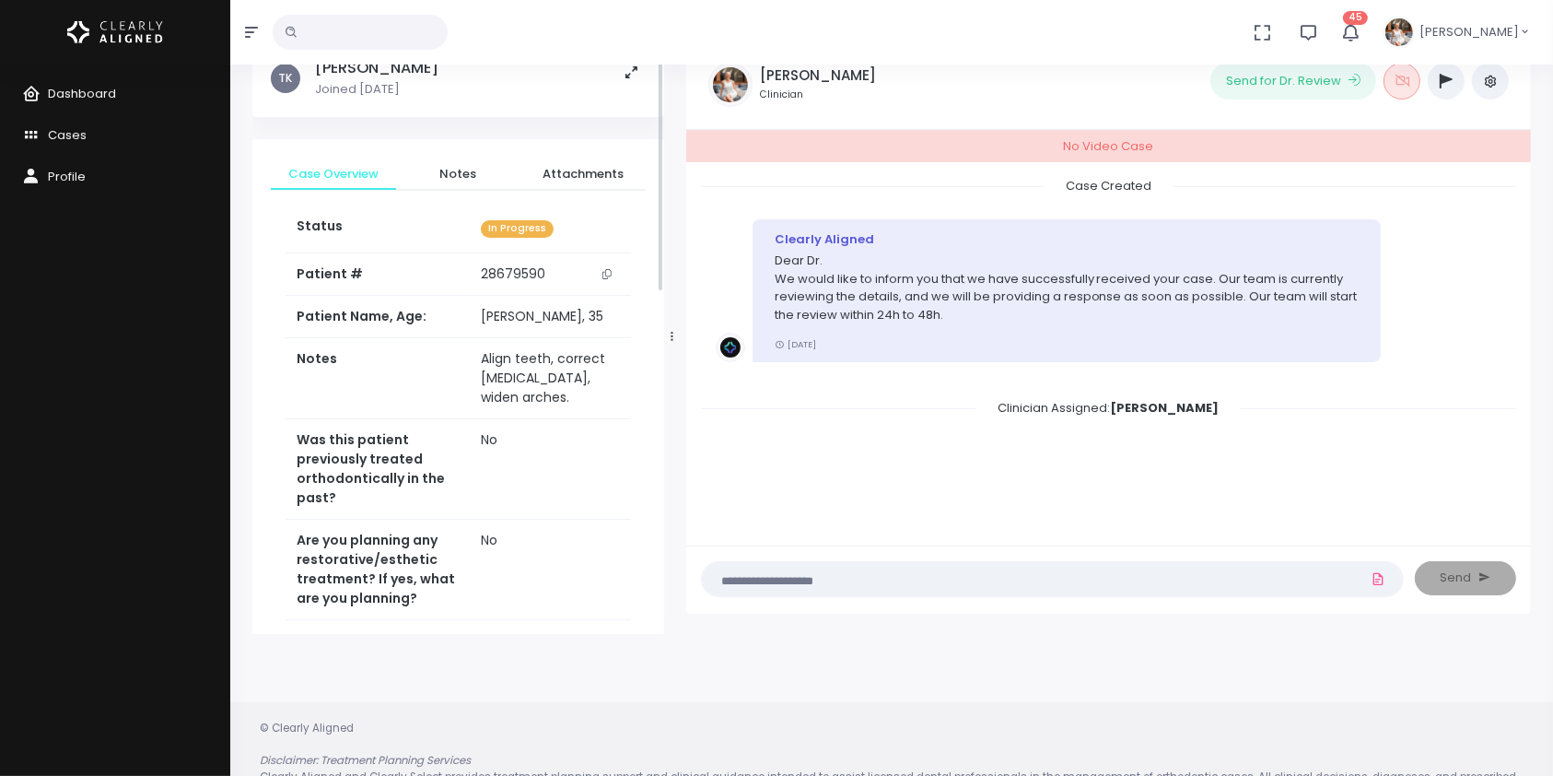
scroll to position [146, 0]
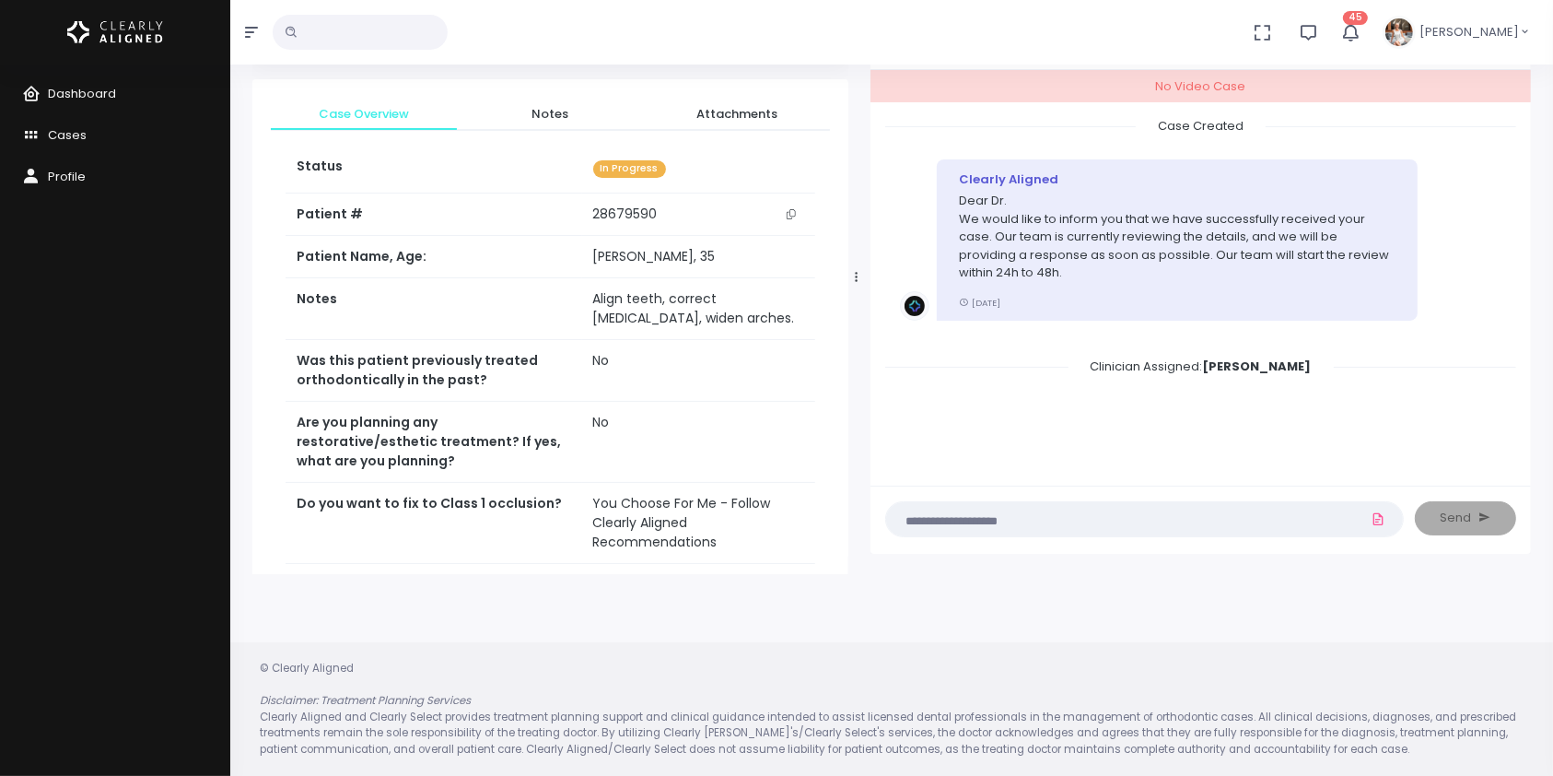
drag, startPoint x: 670, startPoint y: 276, endPoint x: 854, endPoint y: 291, distance: 184.8
click at [854, 291] on div at bounding box center [856, 276] width 9 height 581
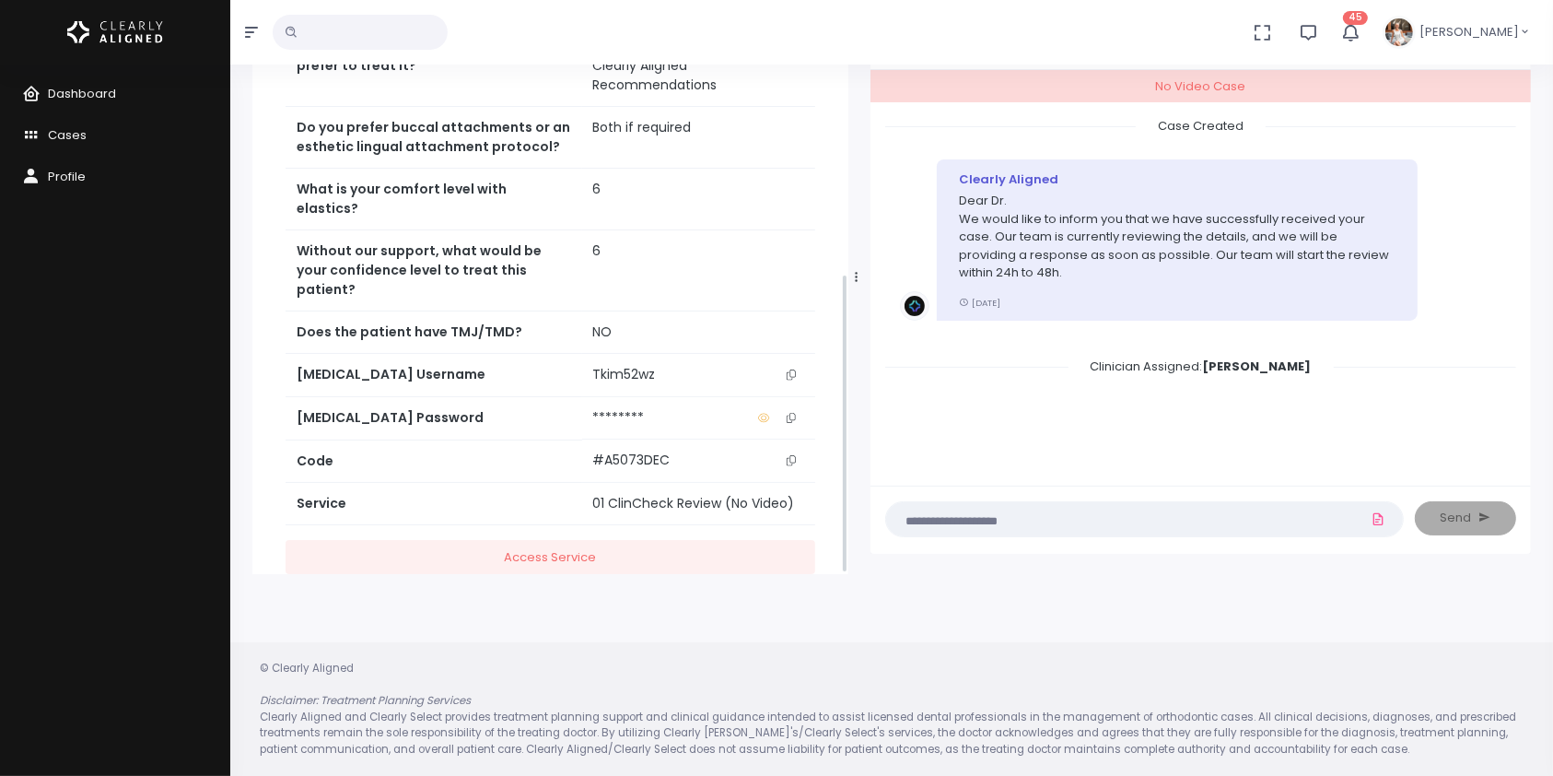
scroll to position [579, 0]
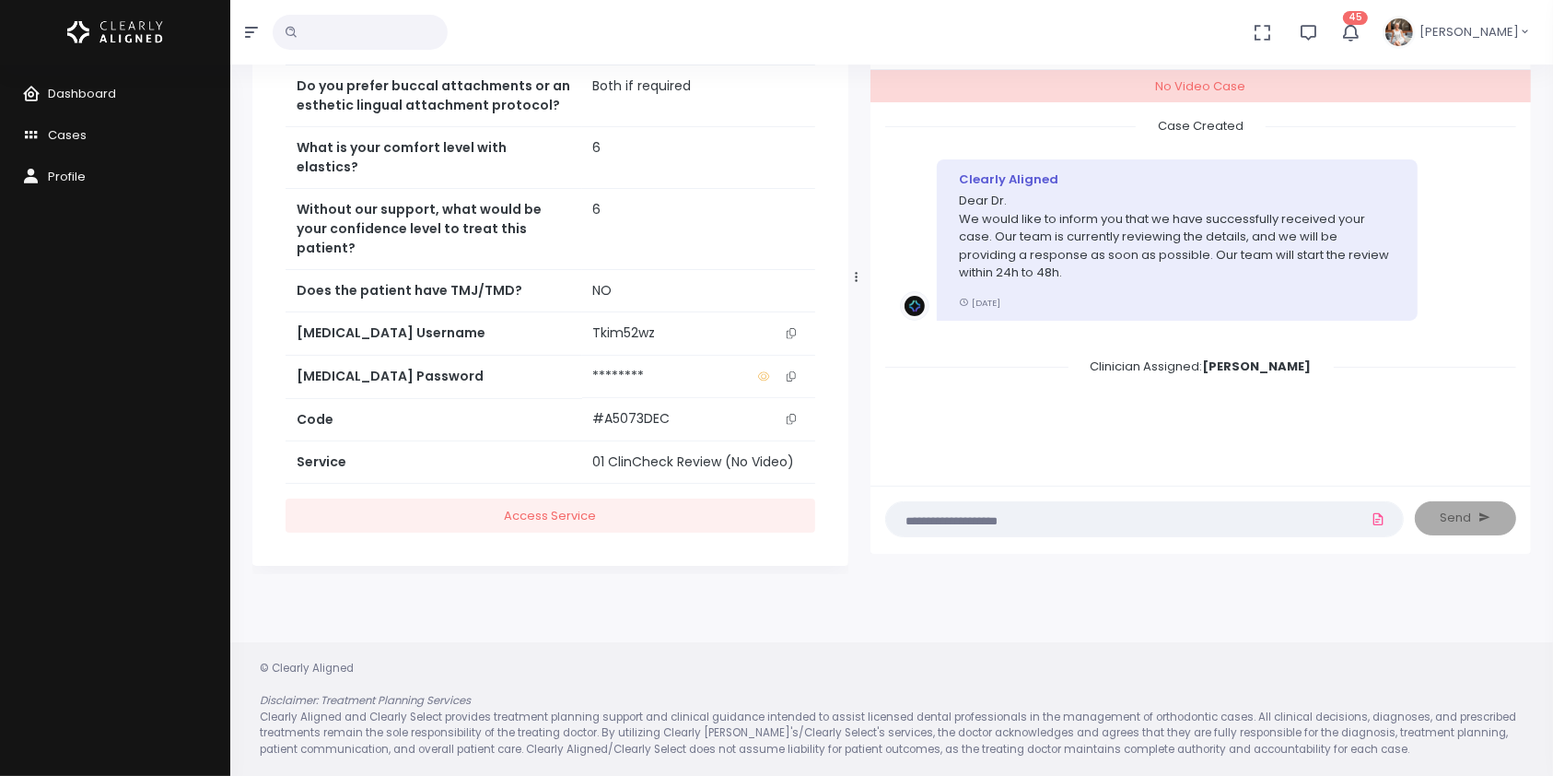
click at [790, 328] on icon "scrollable content" at bounding box center [791, 333] width 9 height 10
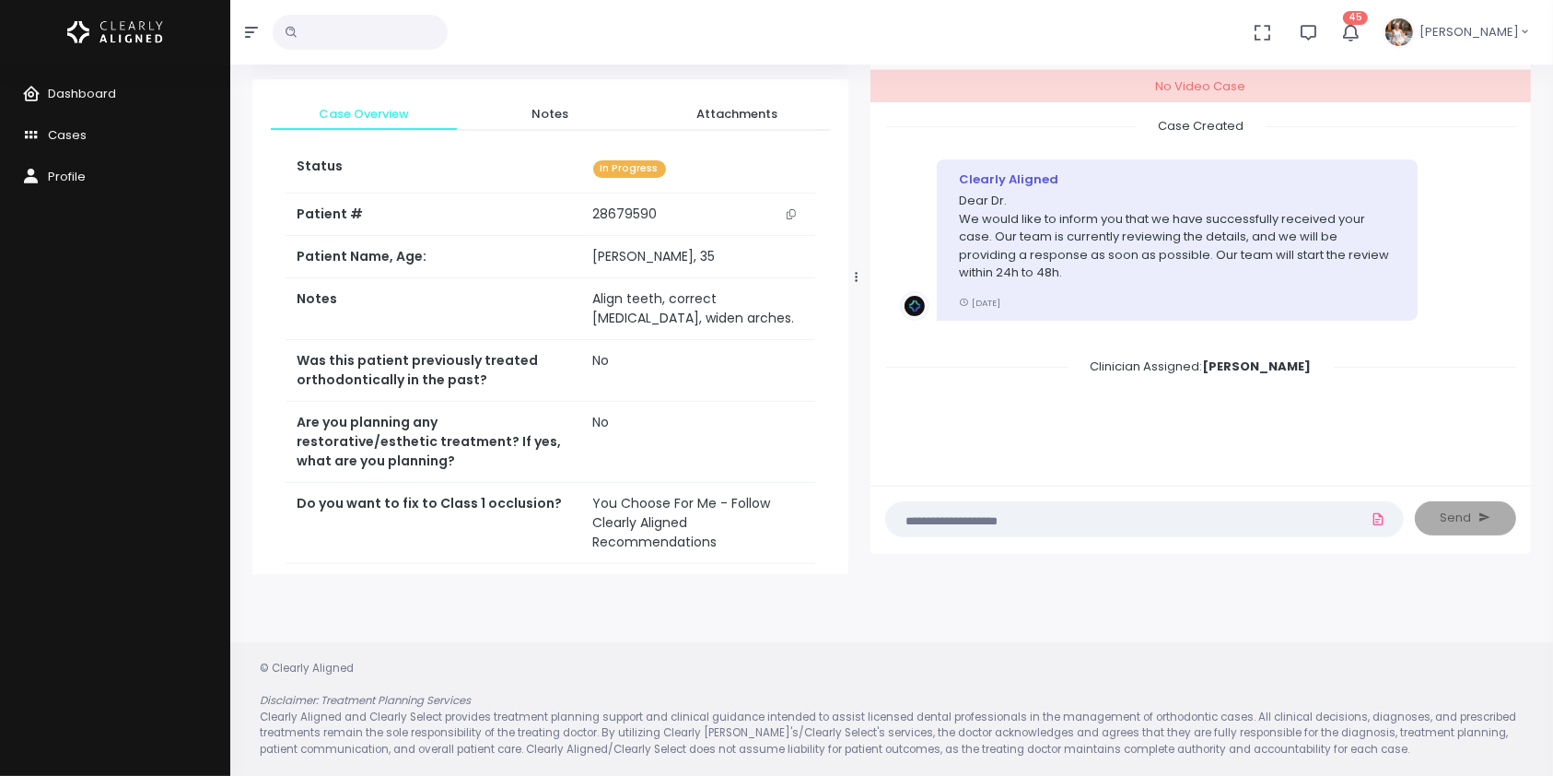
scroll to position [0, 0]
